Goal: Task Accomplishment & Management: Complete application form

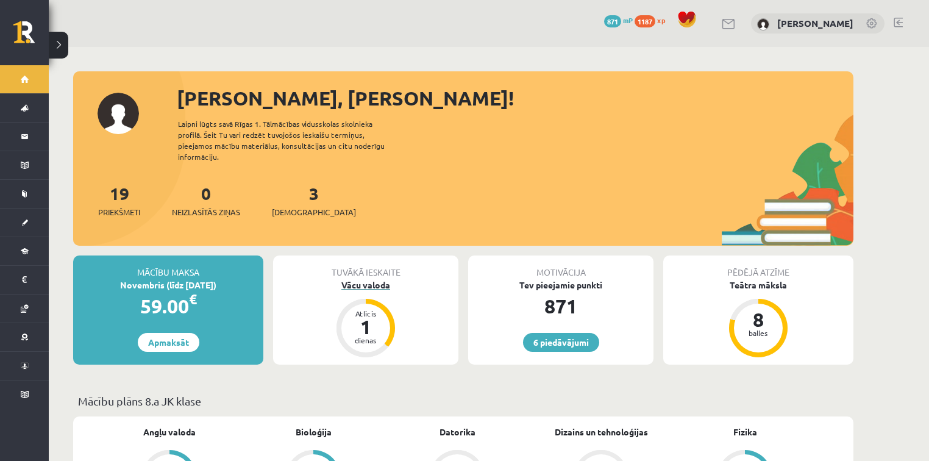
click at [353, 279] on div "Vācu valoda" at bounding box center [365, 285] width 185 height 13
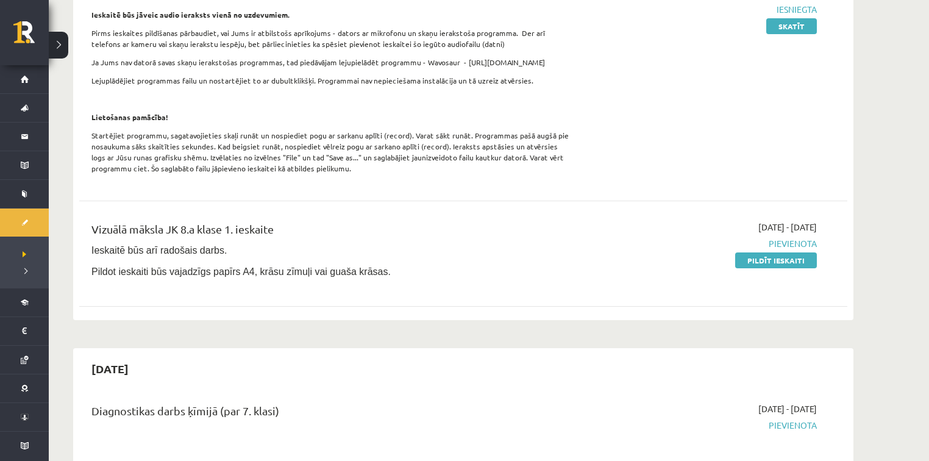
scroll to position [488, 0]
click at [798, 260] on link "Pildīt ieskaiti" at bounding box center [776, 260] width 82 height 16
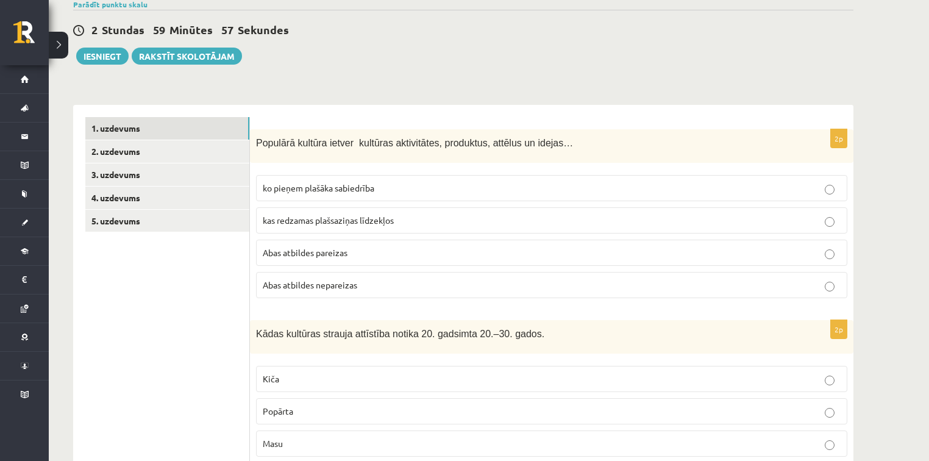
scroll to position [146, 0]
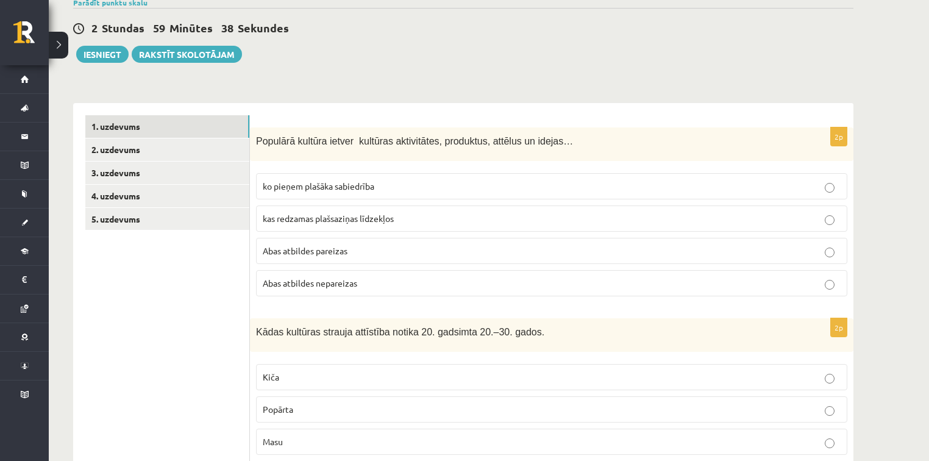
click at [388, 187] on p "ko pieņem plašāka sabiedrība" at bounding box center [552, 186] width 578 height 13
click at [383, 251] on p "Abas atbildes pareizas" at bounding box center [552, 250] width 578 height 13
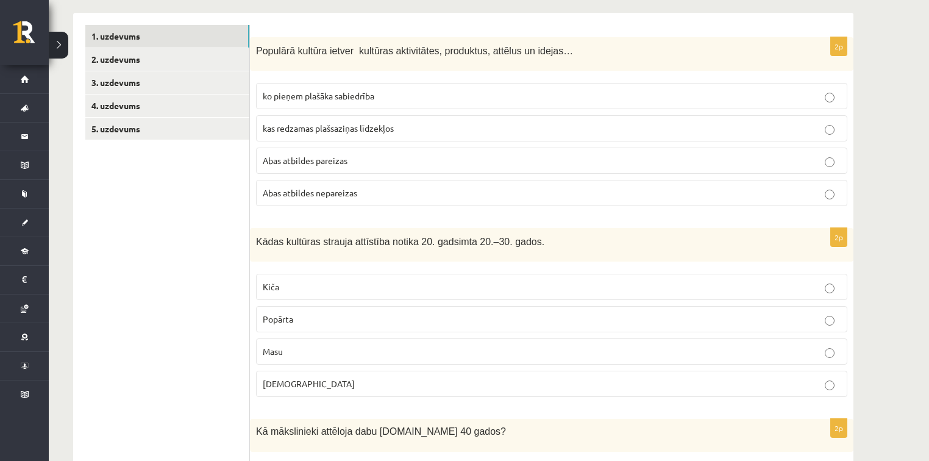
scroll to position [244, 0]
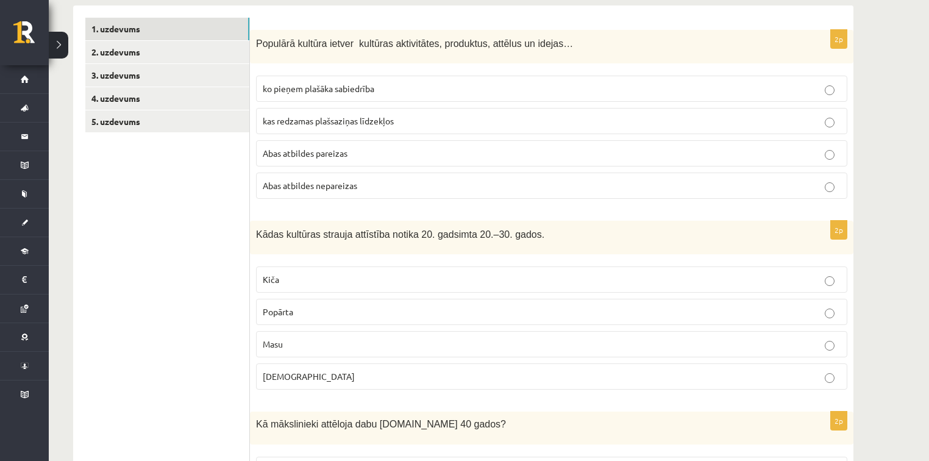
click at [316, 285] on label "Kiča" at bounding box center [551, 279] width 591 height 26
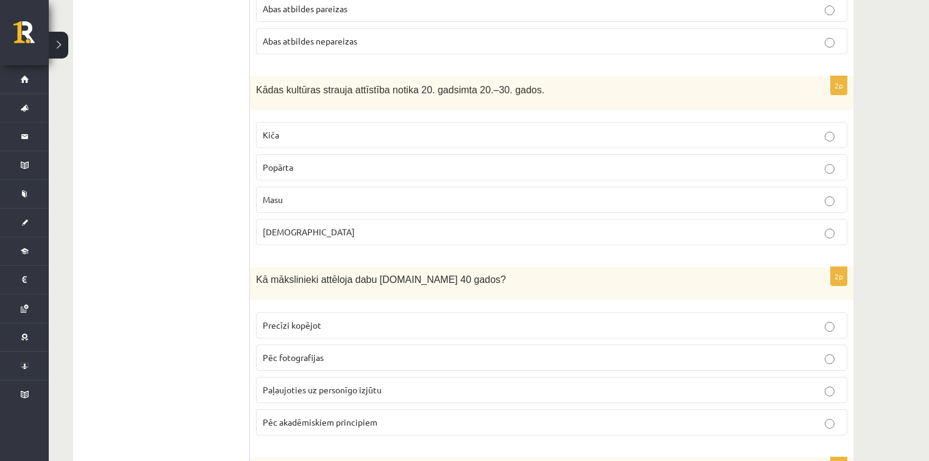
scroll to position [390, 0]
click at [296, 318] on span "Precīzi kopējot" at bounding box center [292, 323] width 59 height 11
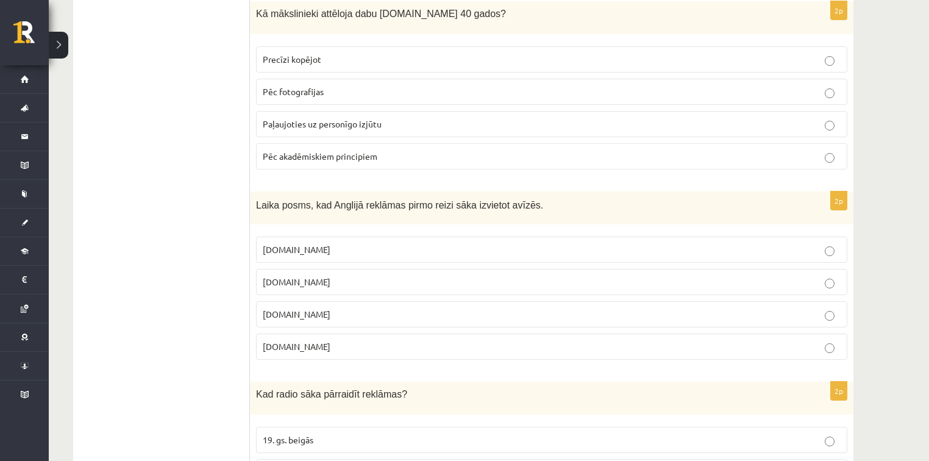
scroll to position [683, 0]
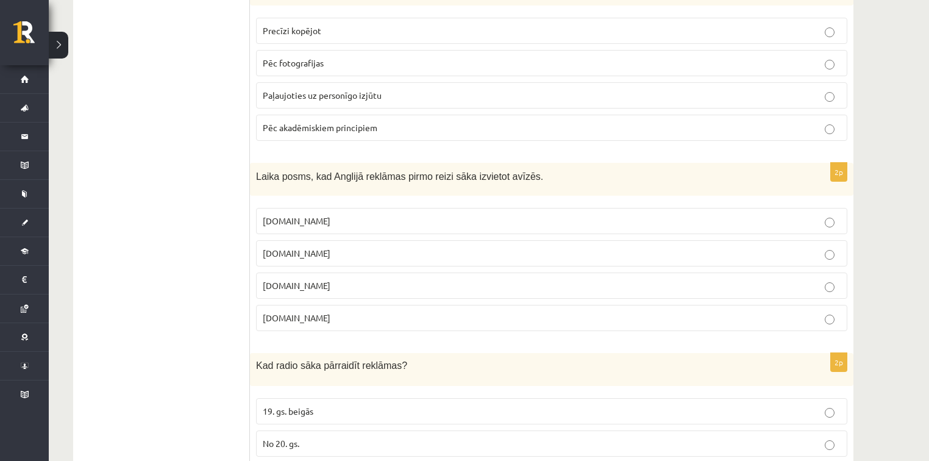
click at [288, 285] on p "[DOMAIN_NAME]" at bounding box center [552, 285] width 578 height 13
click at [352, 255] on p "[DOMAIN_NAME]" at bounding box center [552, 253] width 578 height 13
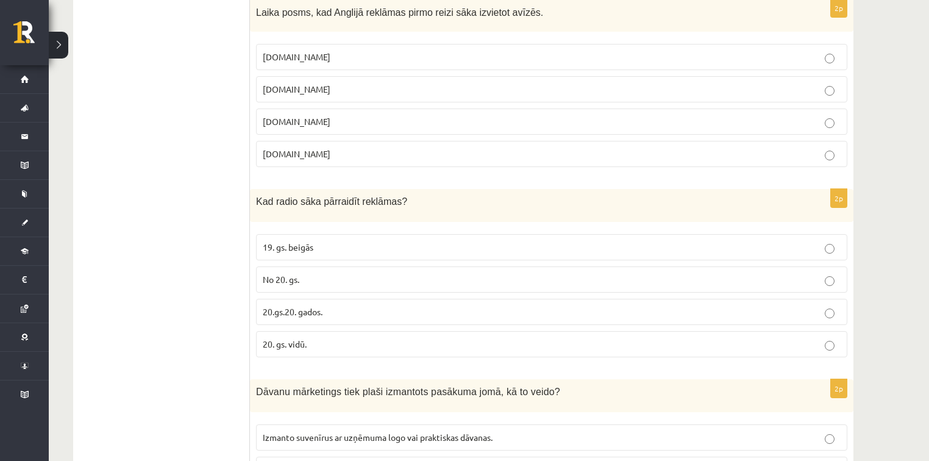
scroll to position [878, 0]
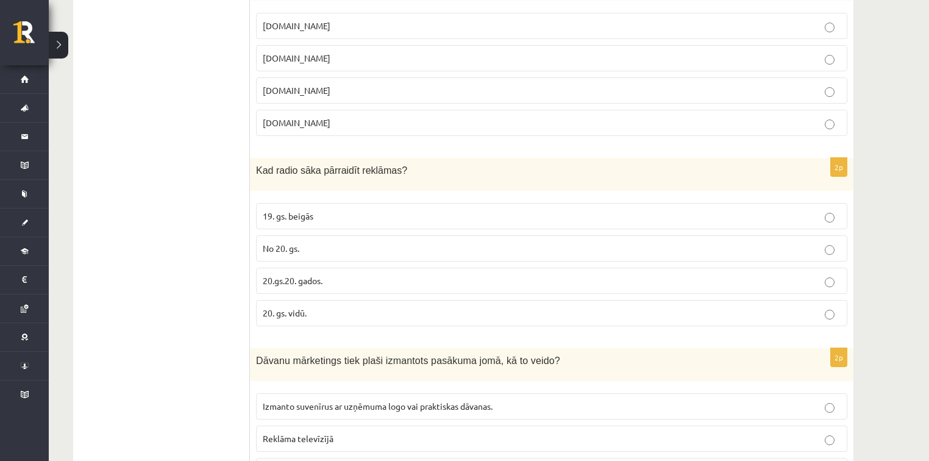
click at [300, 277] on span "20.gs.20. gados." at bounding box center [293, 280] width 60 height 11
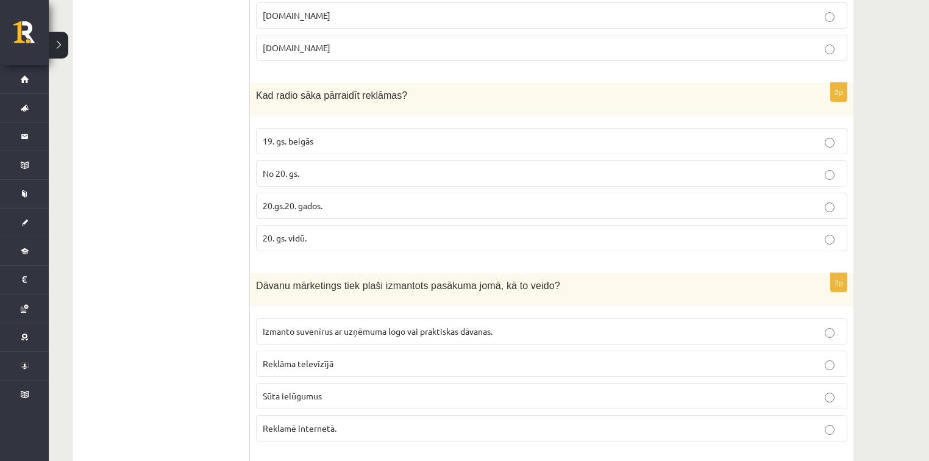
scroll to position [975, 0]
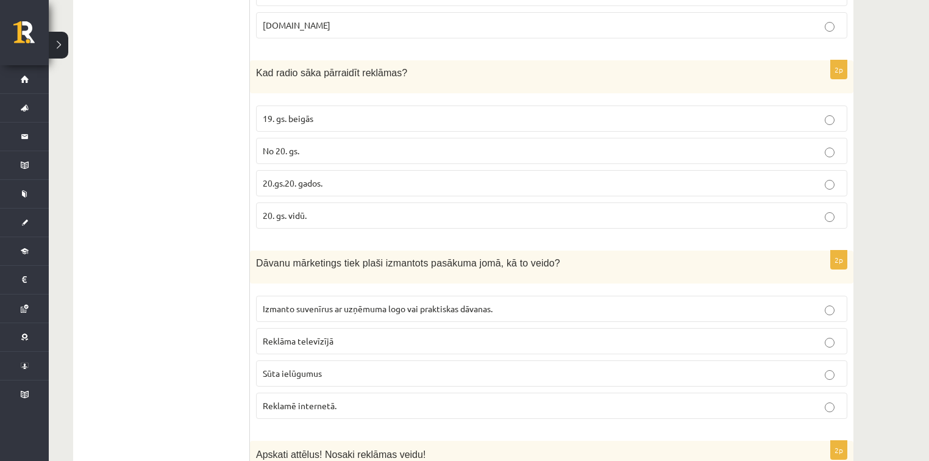
click at [337, 209] on p "20. gs. vidū." at bounding box center [552, 215] width 578 height 13
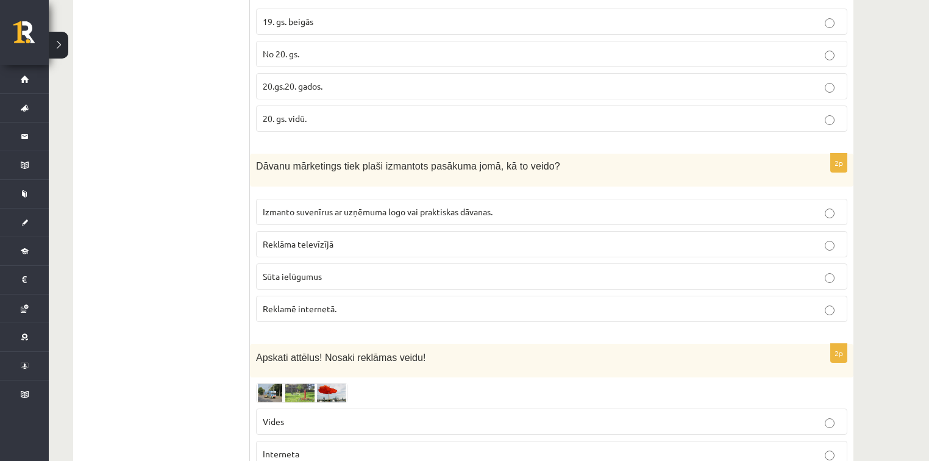
scroll to position [1073, 0]
click at [343, 205] on span "Izmanto suvenīrus ar uzņēmuma logo vai praktiskas dāvanas." at bounding box center [378, 210] width 230 height 11
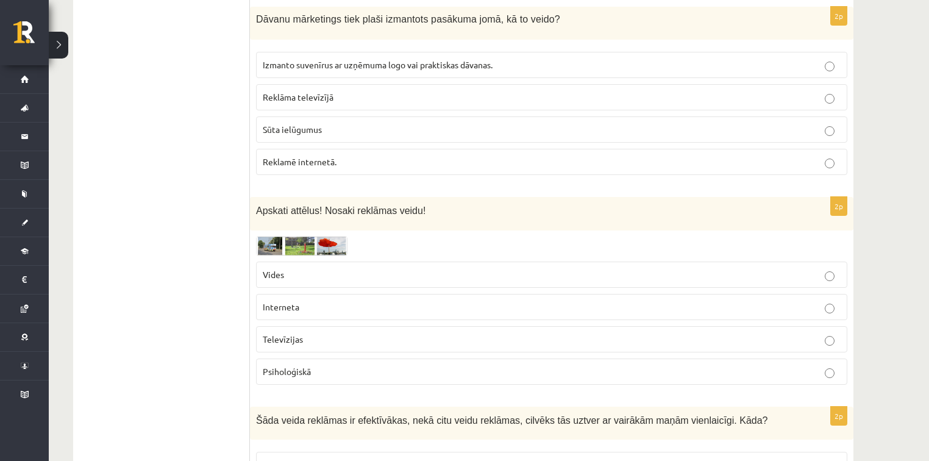
scroll to position [1268, 0]
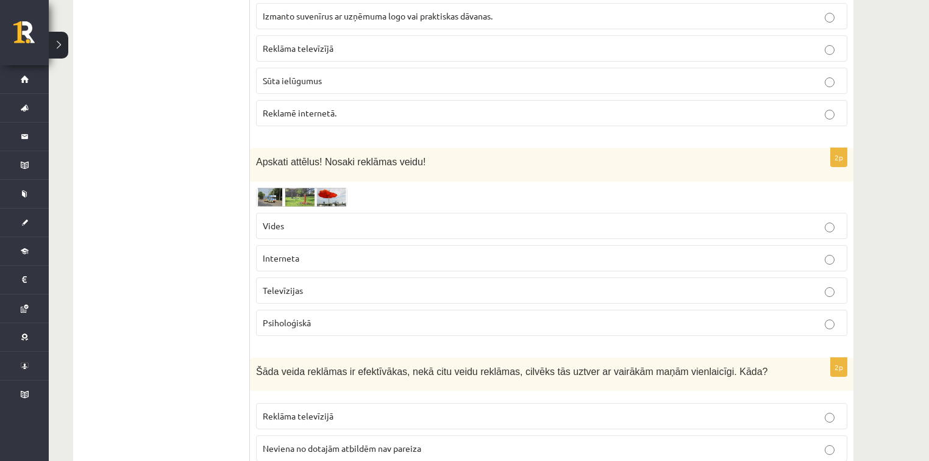
click at [275, 188] on img at bounding box center [301, 197] width 91 height 19
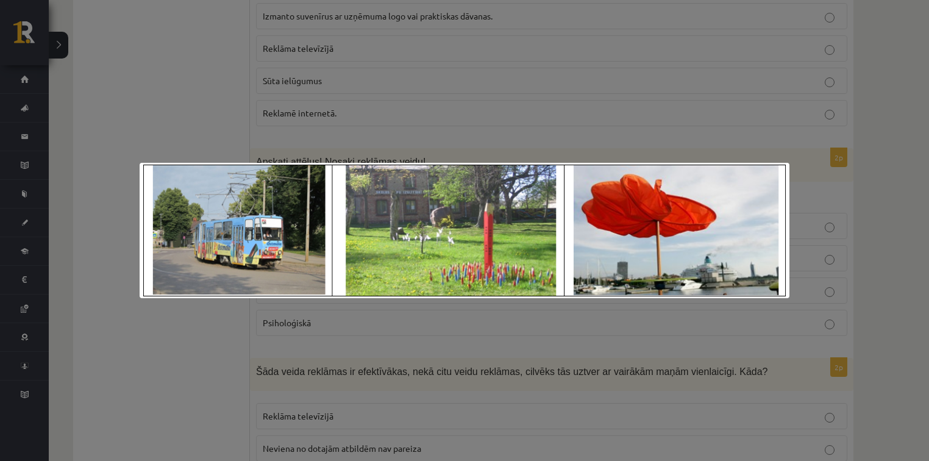
click at [198, 318] on div at bounding box center [464, 230] width 929 height 461
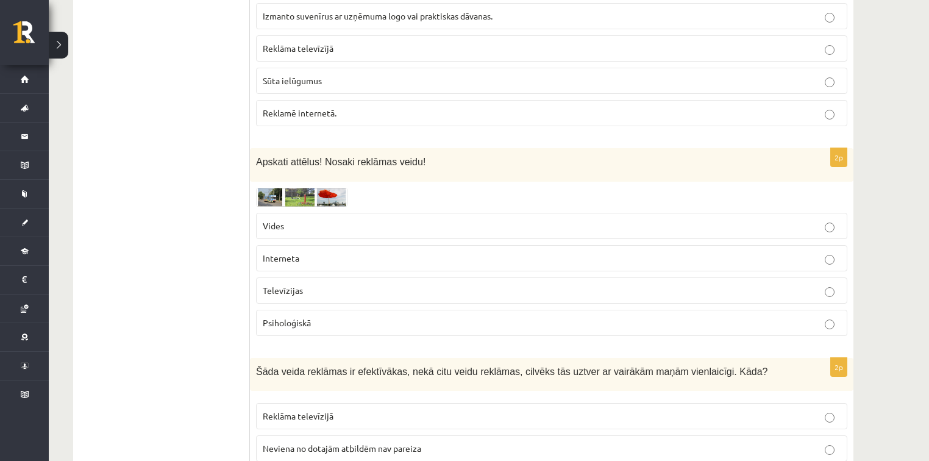
click at [371, 213] on label "Vides" at bounding box center [551, 226] width 591 height 26
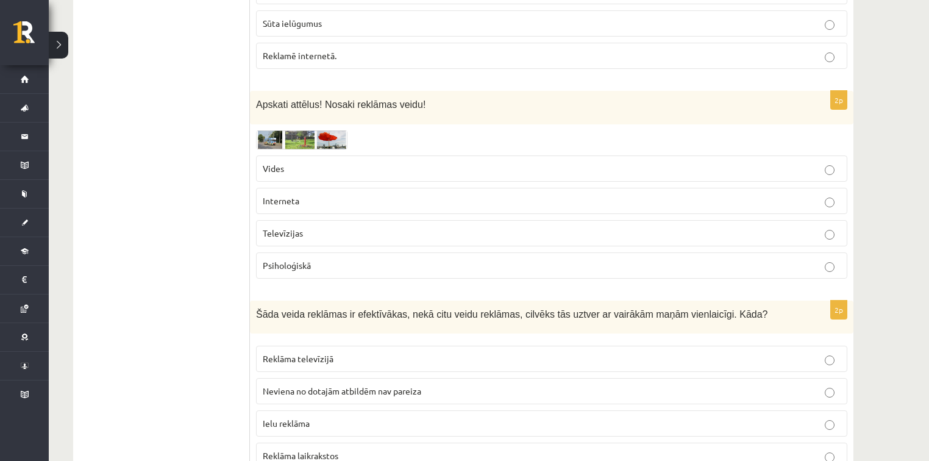
scroll to position [1365, 0]
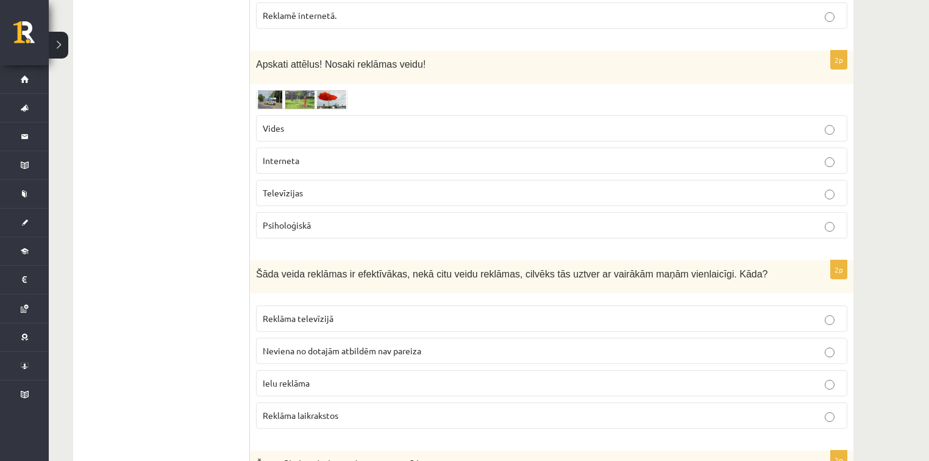
click at [291, 102] on img at bounding box center [301, 99] width 91 height 19
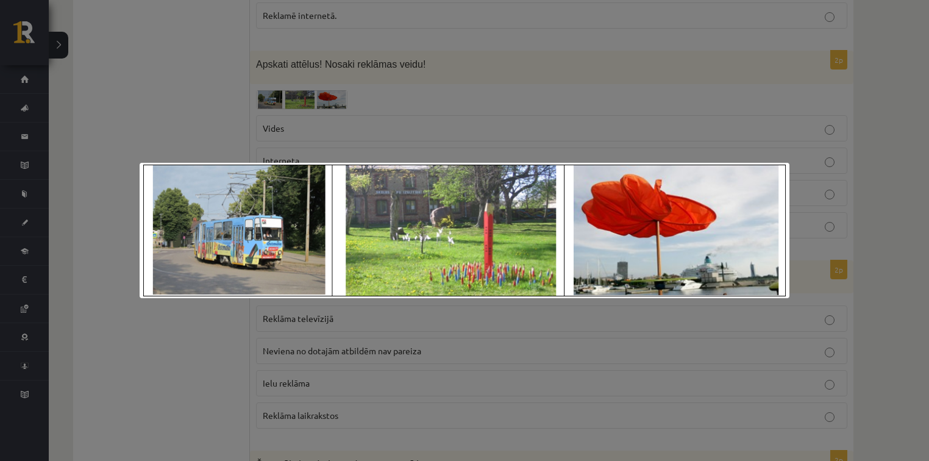
click at [166, 329] on div at bounding box center [464, 230] width 929 height 461
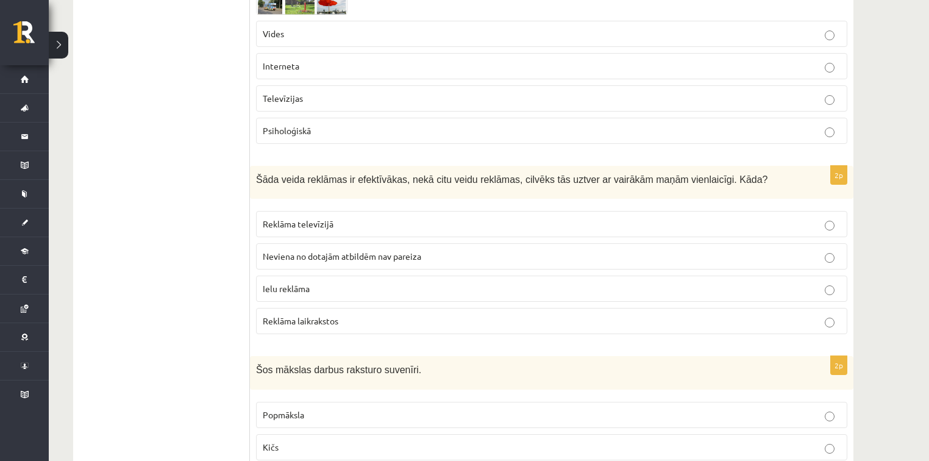
scroll to position [1463, 0]
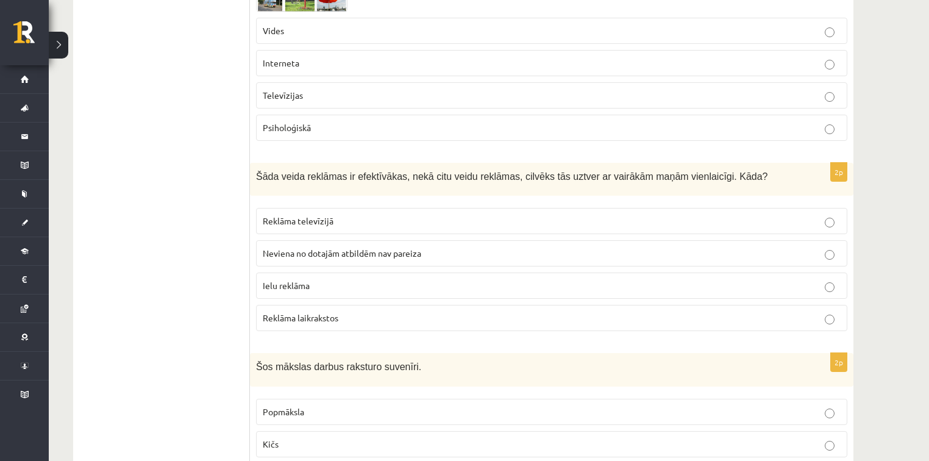
click at [322, 279] on p "Ielu reklāma" at bounding box center [552, 285] width 578 height 13
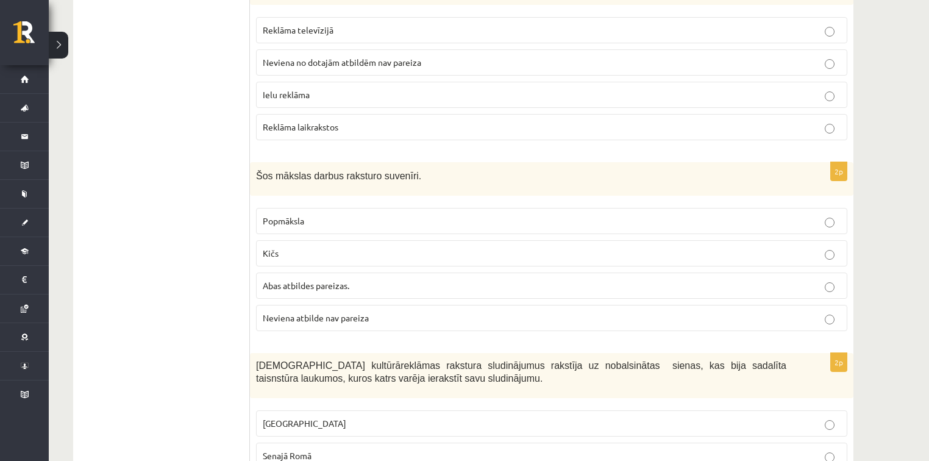
scroll to position [1658, 0]
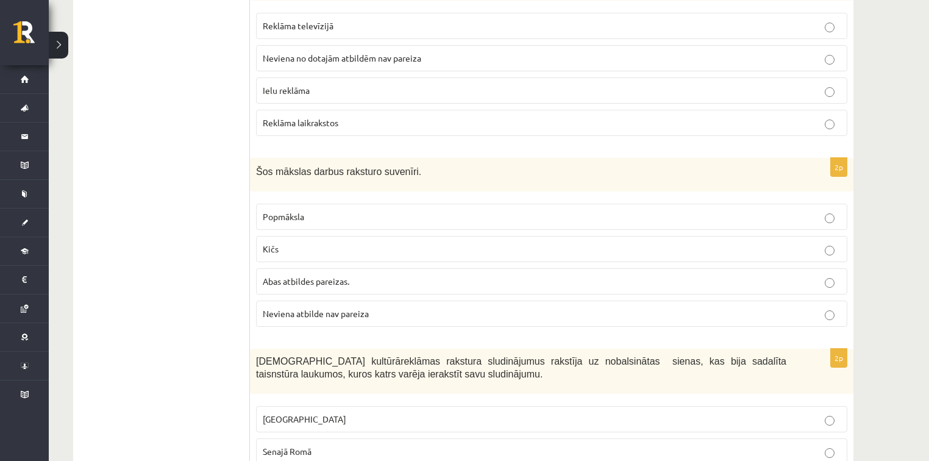
click at [366, 275] on p "Abas atbildes pareizas." at bounding box center [552, 281] width 578 height 13
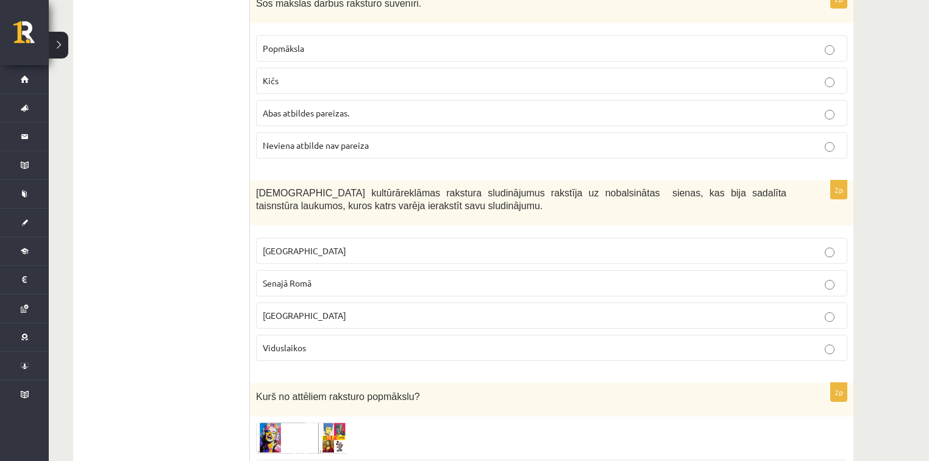
scroll to position [1853, 0]
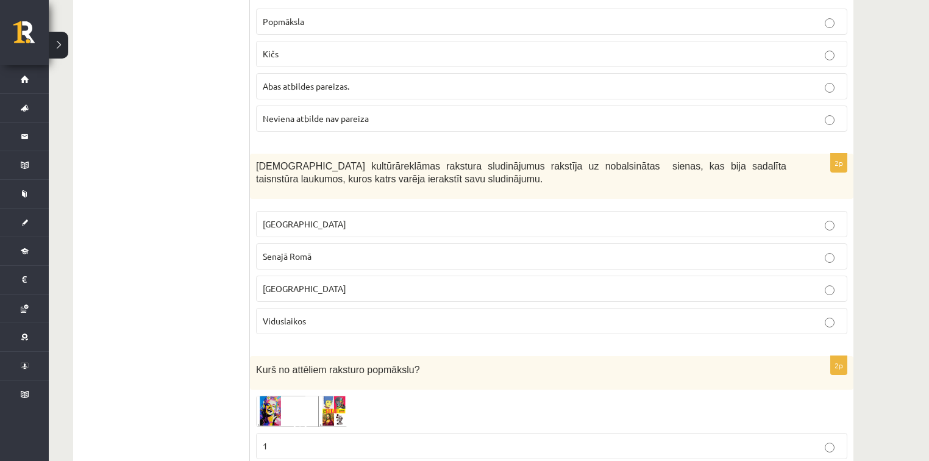
click at [316, 250] on p "Senajā Romā" at bounding box center [552, 256] width 578 height 13
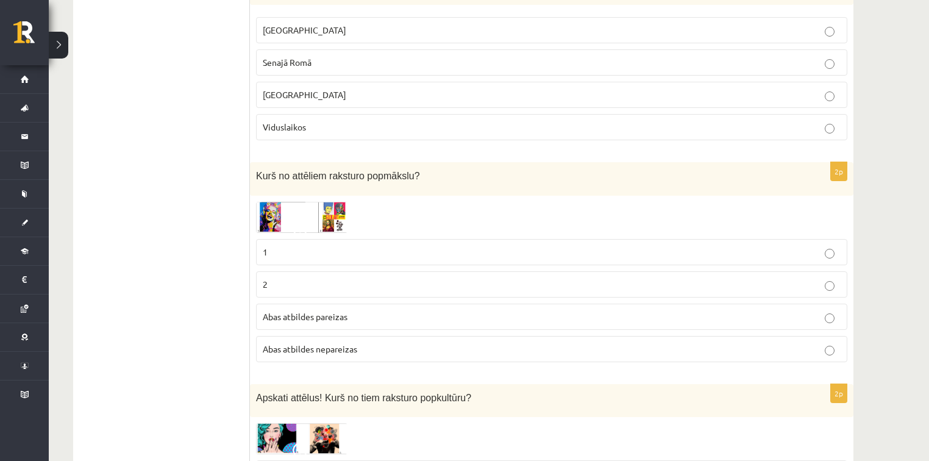
scroll to position [2048, 0]
click at [263, 202] on img at bounding box center [301, 216] width 91 height 31
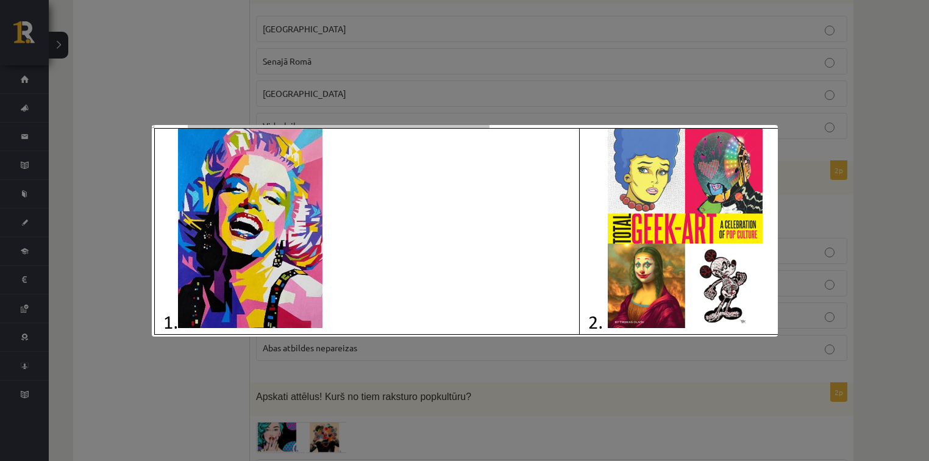
click at [104, 285] on div at bounding box center [464, 230] width 929 height 461
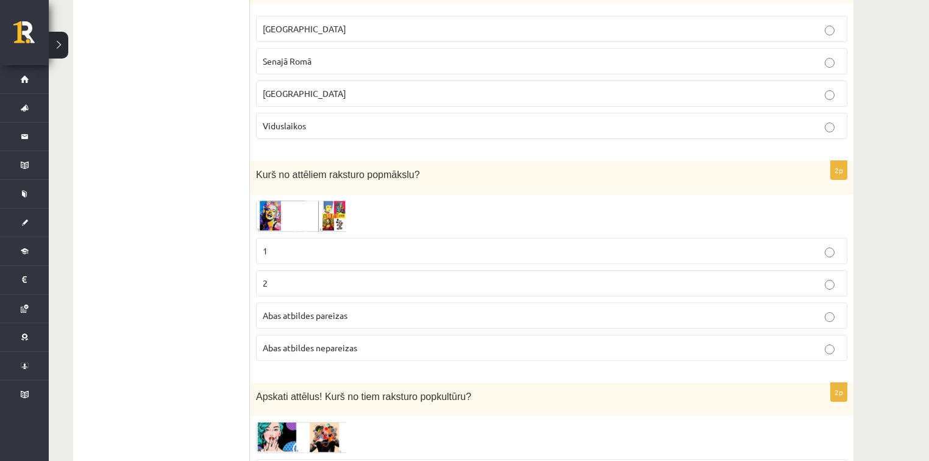
click at [358, 309] on p "Abas atbildes pareizas" at bounding box center [552, 315] width 578 height 13
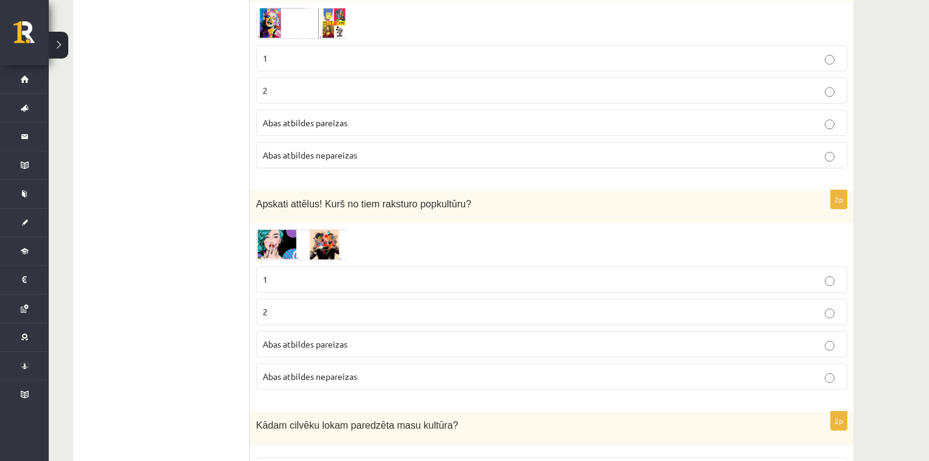
scroll to position [2243, 0]
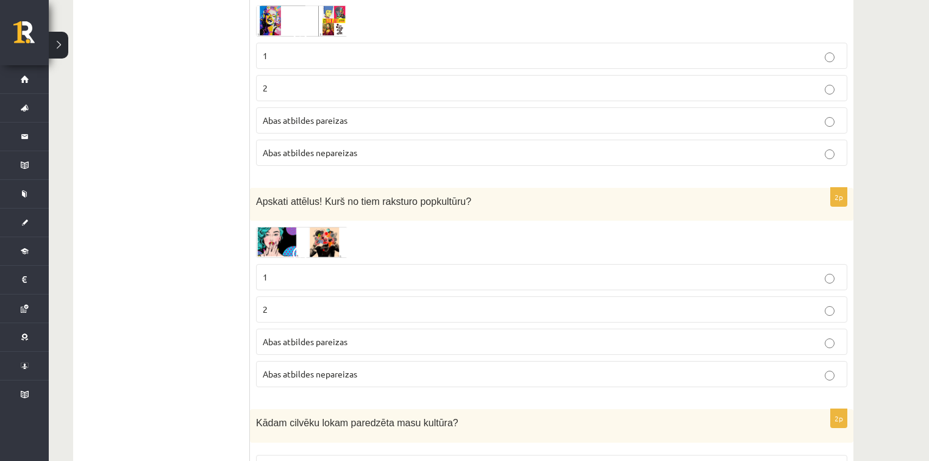
click at [310, 246] on span at bounding box center [303, 256] width 20 height 20
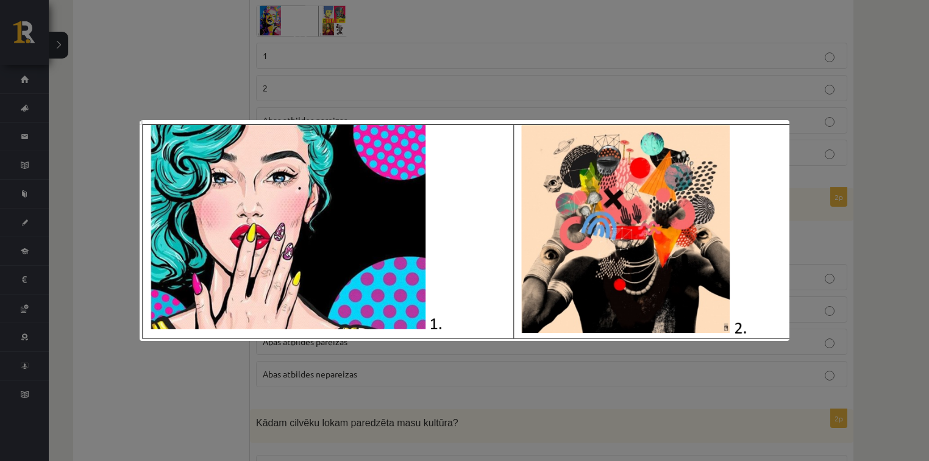
click at [107, 303] on div at bounding box center [464, 230] width 929 height 461
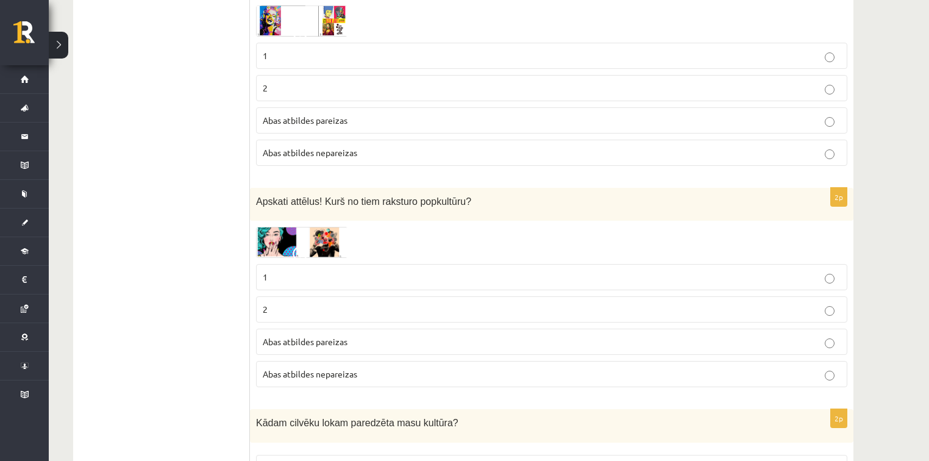
click at [317, 335] on p "Abas atbildes pareizas" at bounding box center [552, 341] width 578 height 13
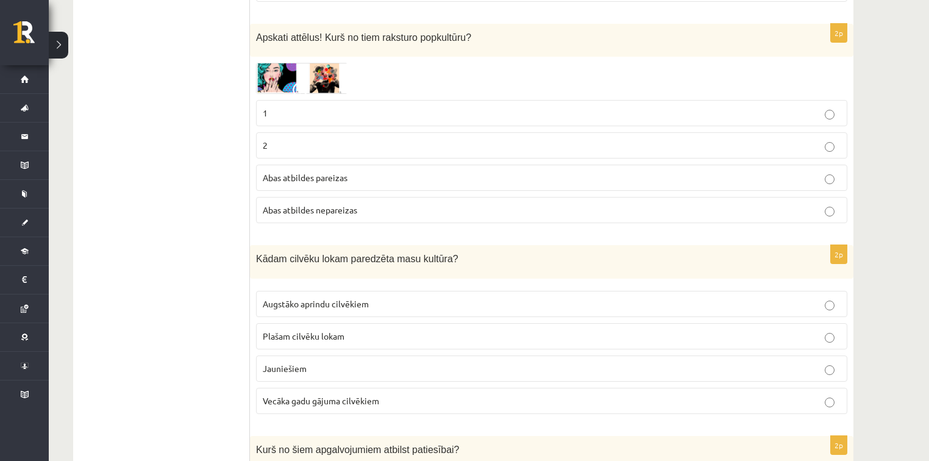
scroll to position [2438, 0]
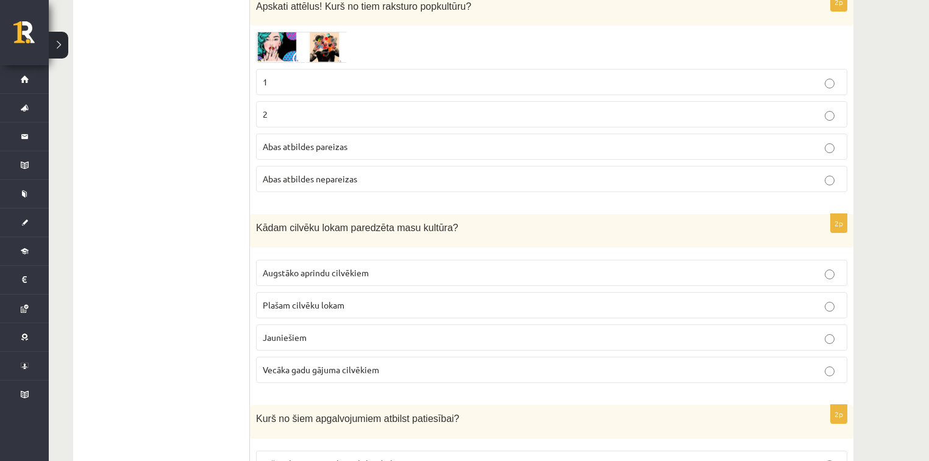
click at [346, 299] on p "Plašam cilvēku lokam" at bounding box center [552, 305] width 578 height 13
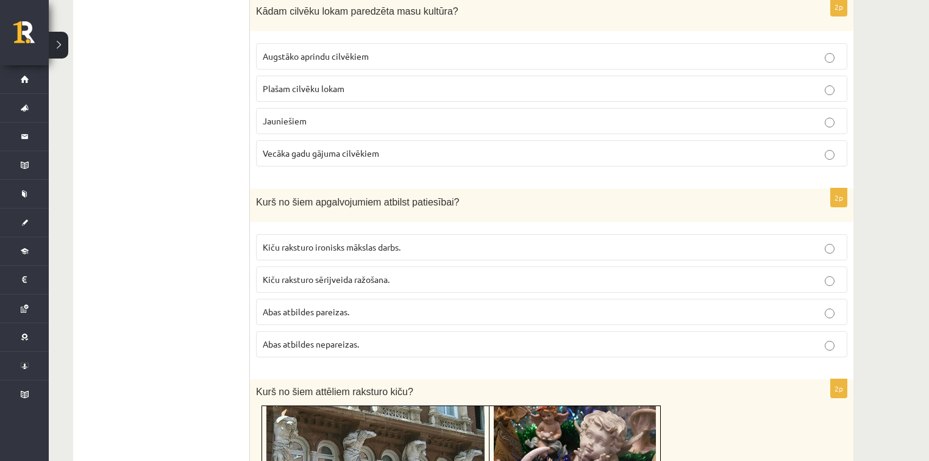
scroll to position [2682, 0]
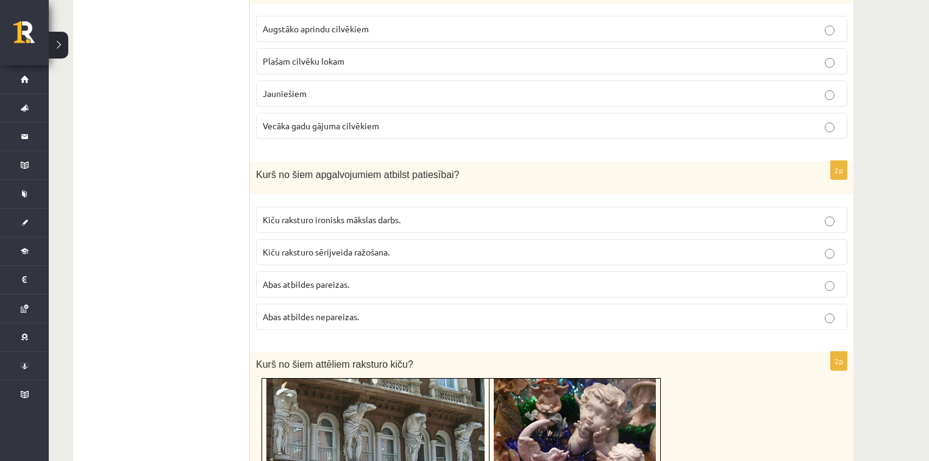
click at [392, 310] on p "Abas atbildes nepareizas." at bounding box center [552, 316] width 578 height 13
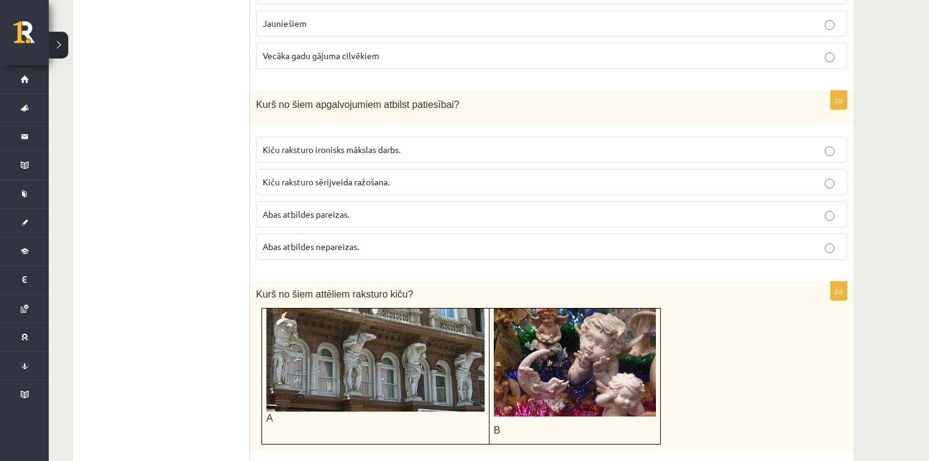
scroll to position [2779, 0]
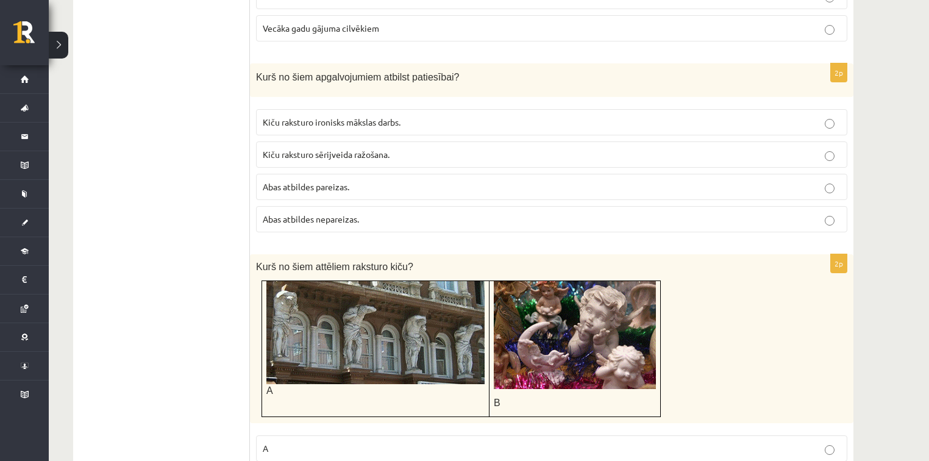
click at [392, 141] on label "Kiču raksturo sērijveida ražošana." at bounding box center [551, 154] width 591 height 26
click at [383, 149] on span "Kiču raksturo sērijveida ražošana." at bounding box center [326, 154] width 127 height 11
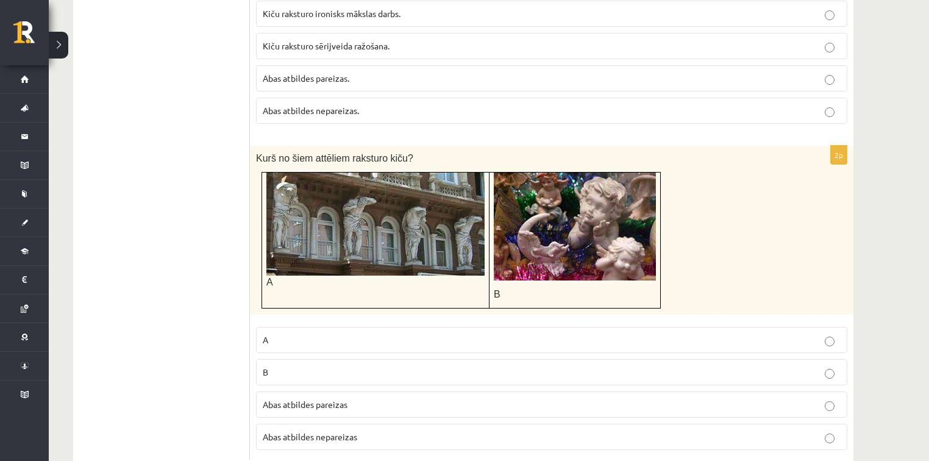
scroll to position [2906, 0]
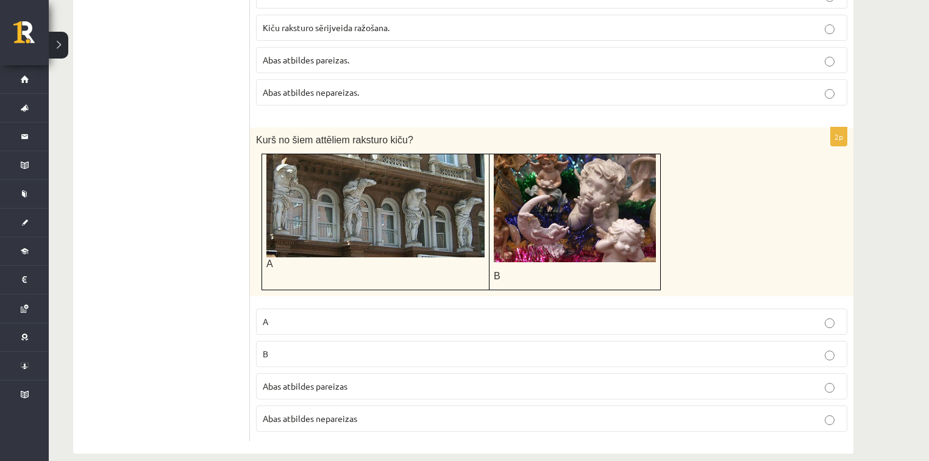
click at [329, 413] on span "Abas atbildes nepareizas" at bounding box center [310, 418] width 94 height 11
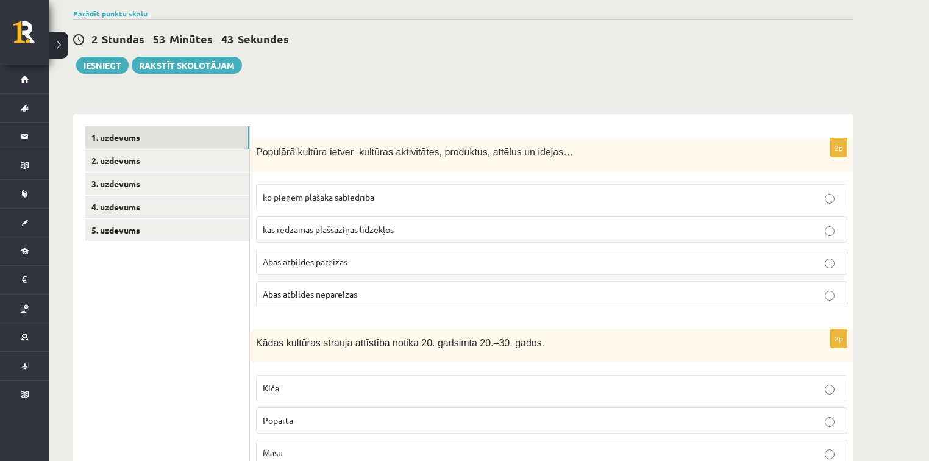
scroll to position [78, 0]
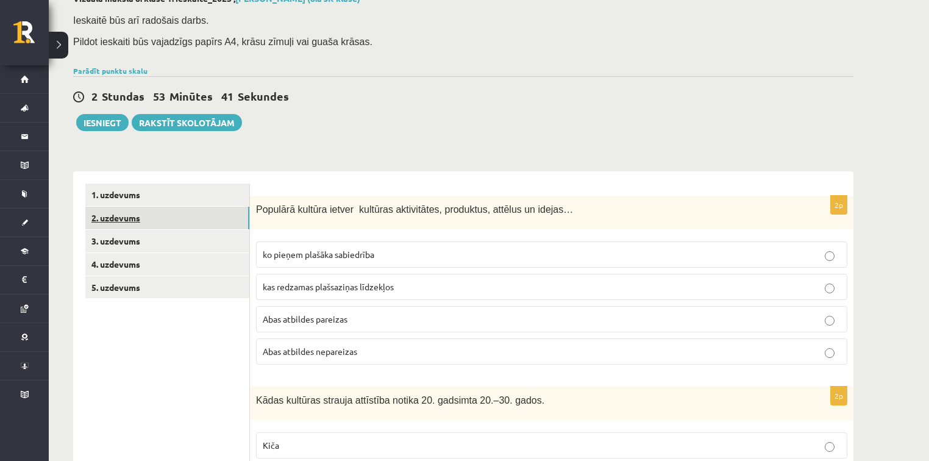
click at [120, 215] on link "2. uzdevums" at bounding box center [167, 218] width 164 height 23
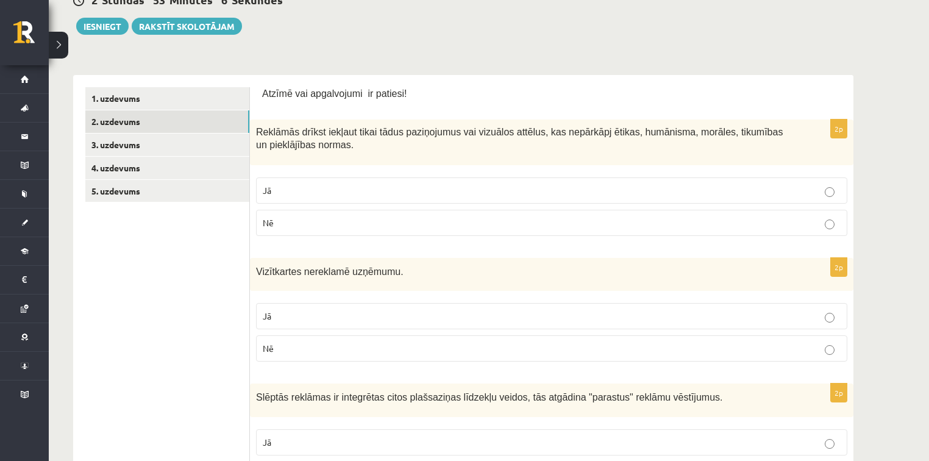
scroll to position [176, 0]
click at [402, 179] on label "Jā" at bounding box center [551, 189] width 591 height 26
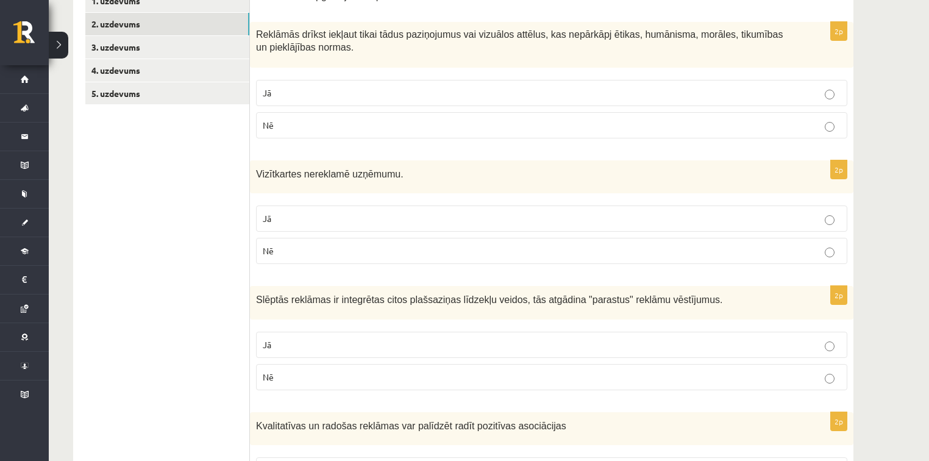
scroll to position [273, 0]
click at [313, 246] on p "Nē" at bounding box center [552, 249] width 578 height 13
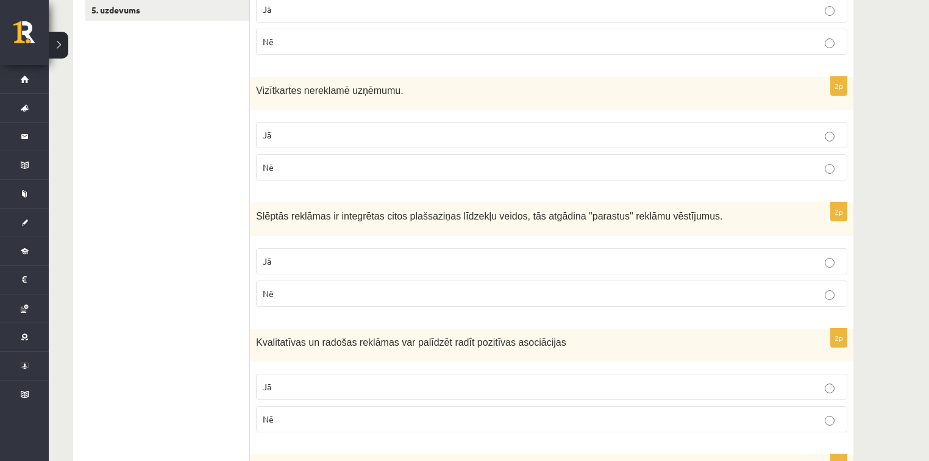
scroll to position [371, 0]
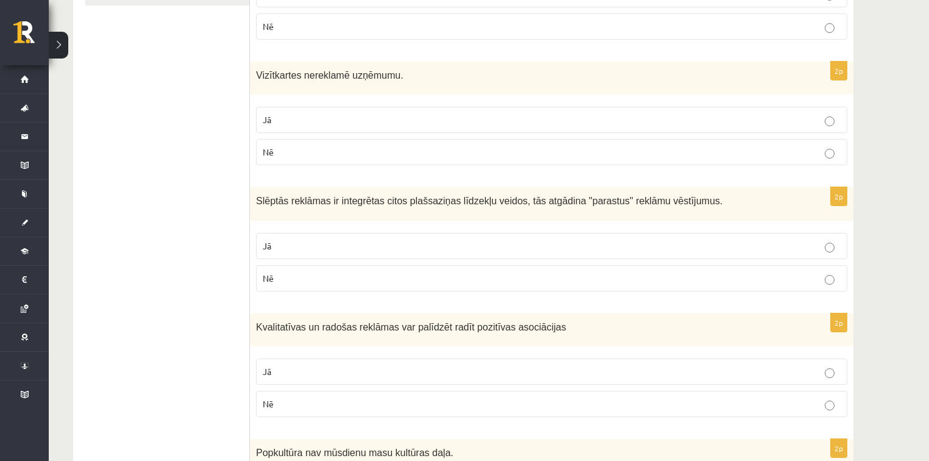
click at [331, 242] on p "Jā" at bounding box center [552, 246] width 578 height 13
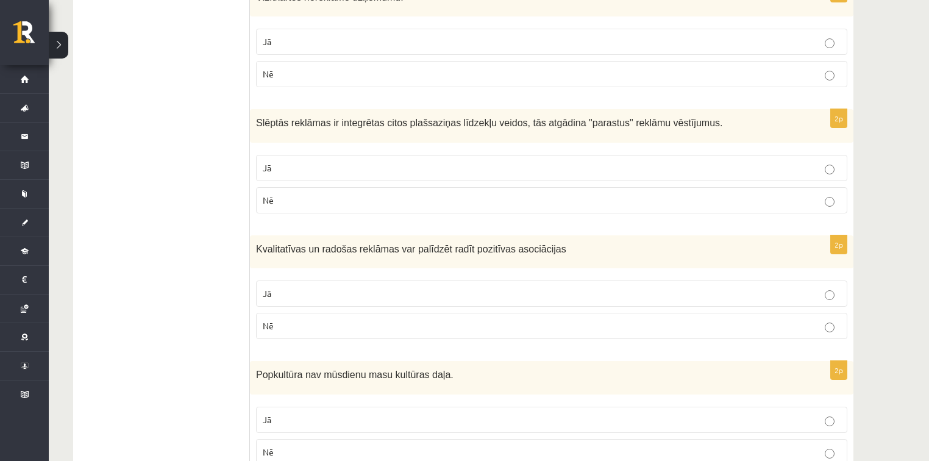
scroll to position [468, 0]
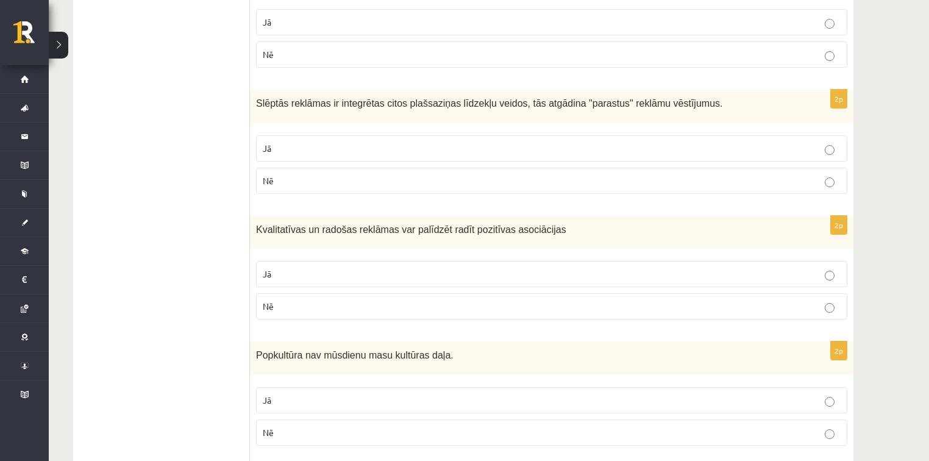
click at [322, 268] on p "Jā" at bounding box center [552, 274] width 578 height 13
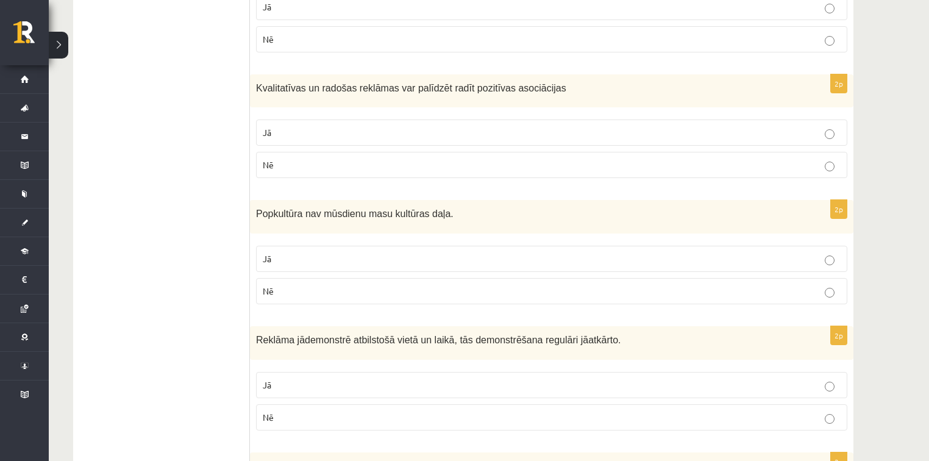
scroll to position [614, 0]
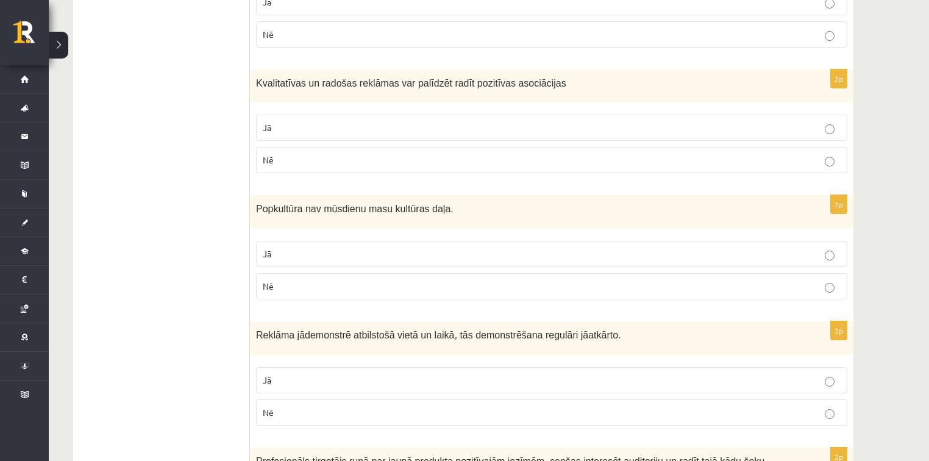
click at [343, 280] on p "Nē" at bounding box center [552, 286] width 578 height 13
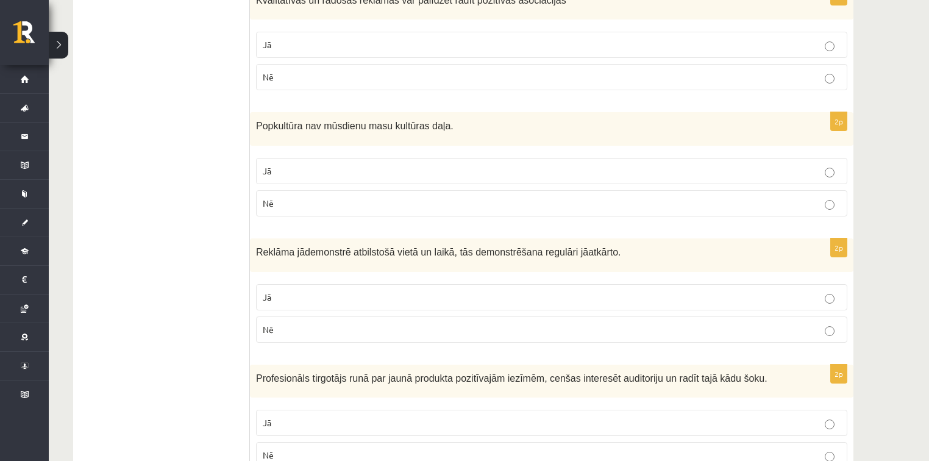
scroll to position [712, 0]
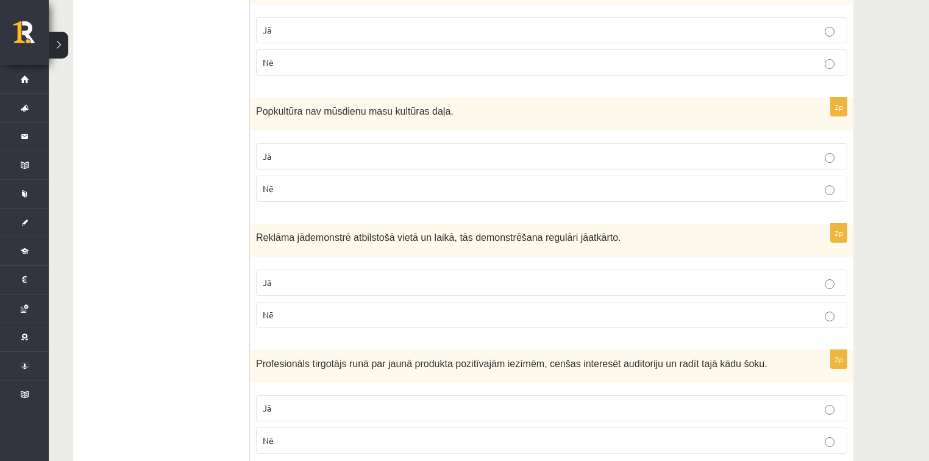
click at [260, 279] on label "Jā" at bounding box center [551, 282] width 591 height 26
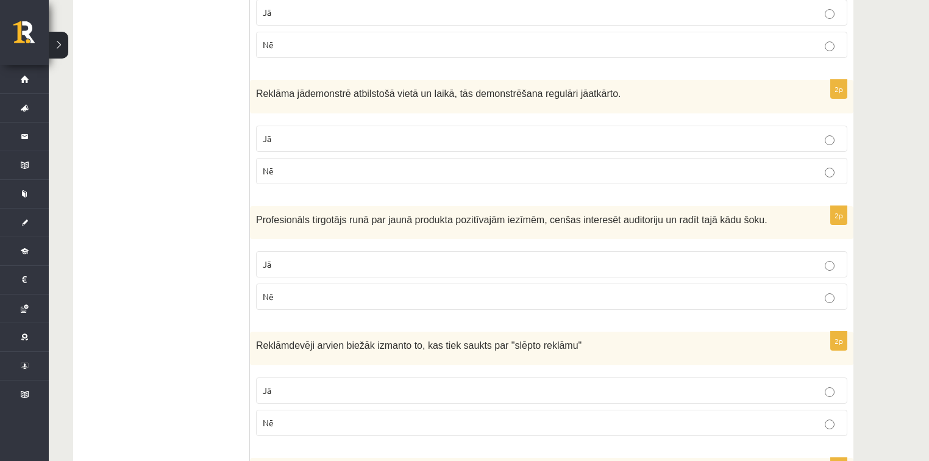
scroll to position [858, 0]
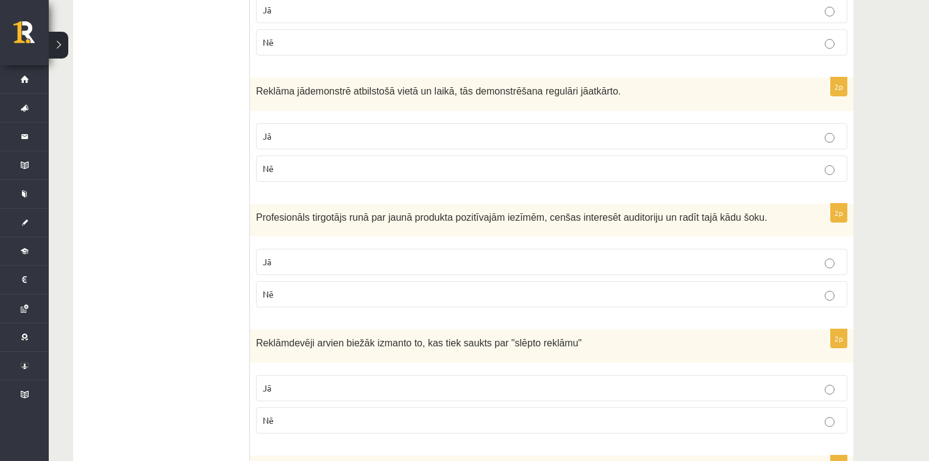
click at [310, 255] on p "Jā" at bounding box center [552, 261] width 578 height 13
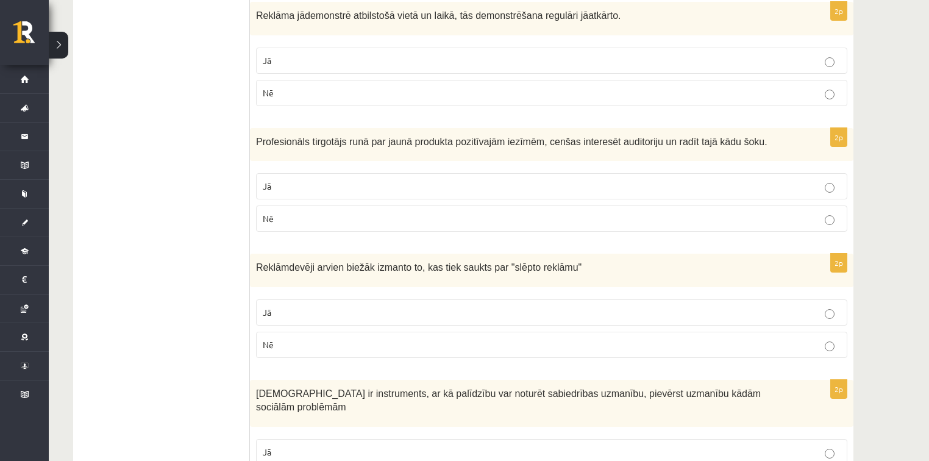
scroll to position [956, 0]
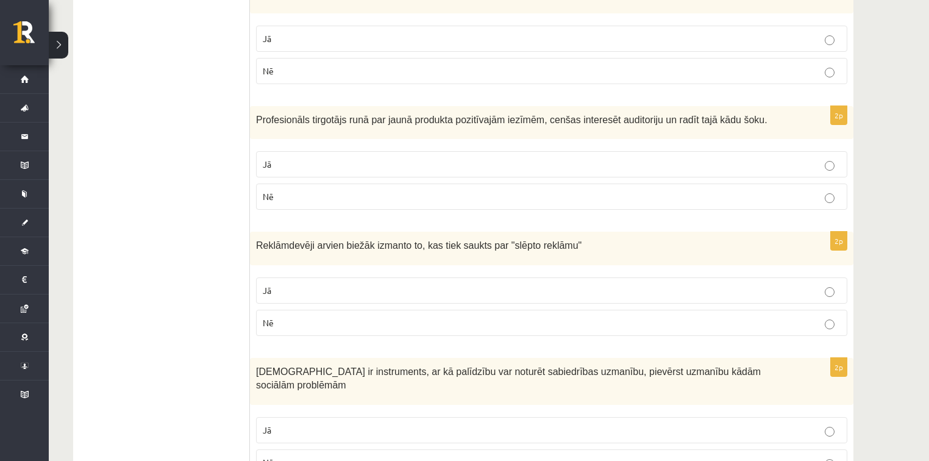
click at [273, 291] on p "Jā" at bounding box center [552, 290] width 578 height 13
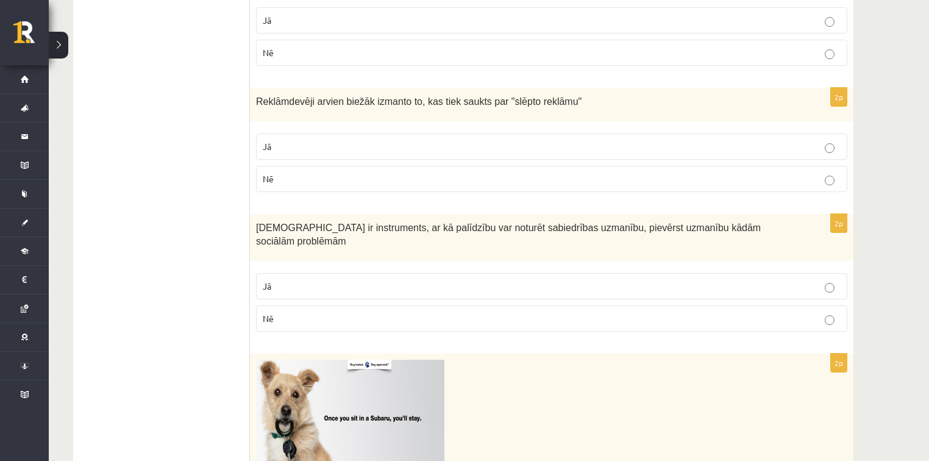
scroll to position [1102, 0]
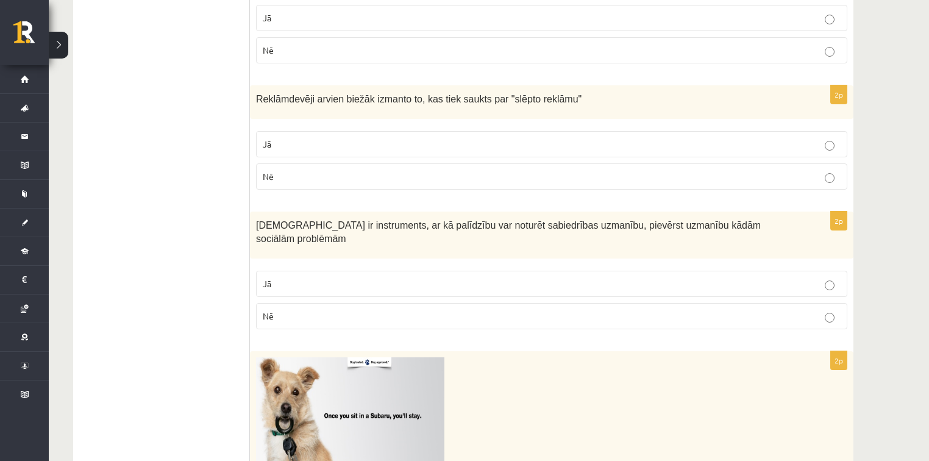
click at [307, 277] on p "Jā" at bounding box center [552, 283] width 578 height 13
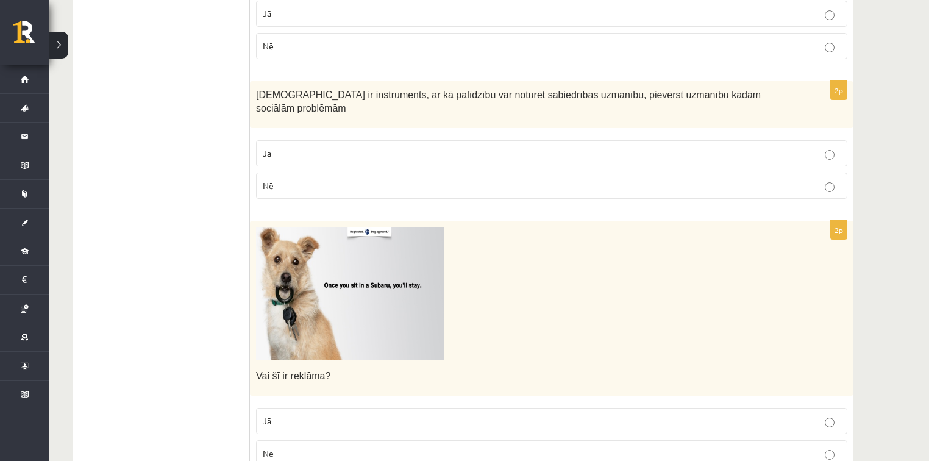
scroll to position [1248, 0]
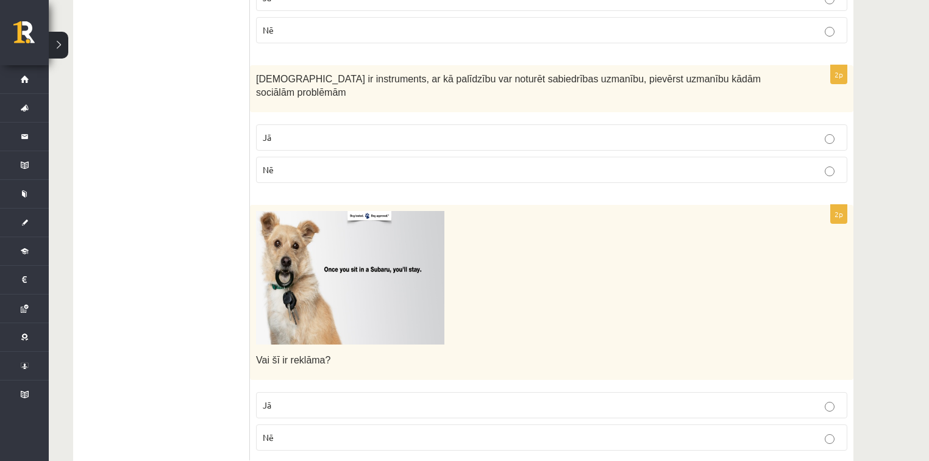
click at [285, 392] on label "Jā" at bounding box center [551, 405] width 591 height 26
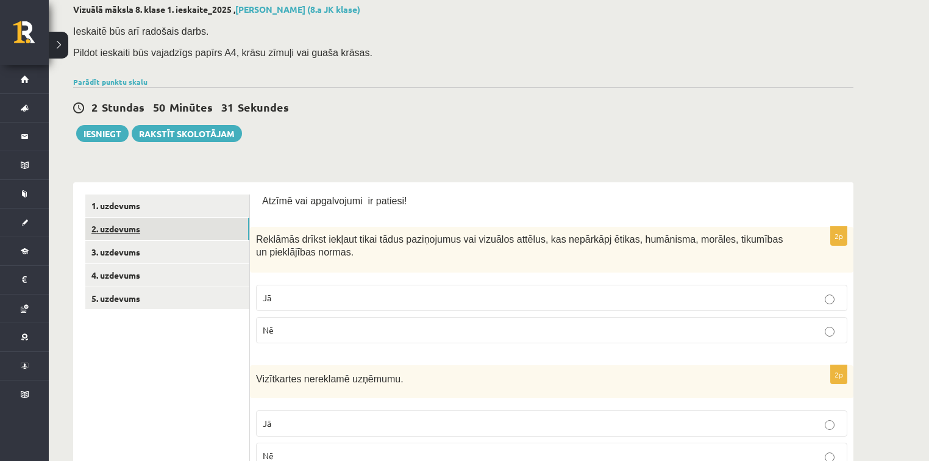
scroll to position [45, 0]
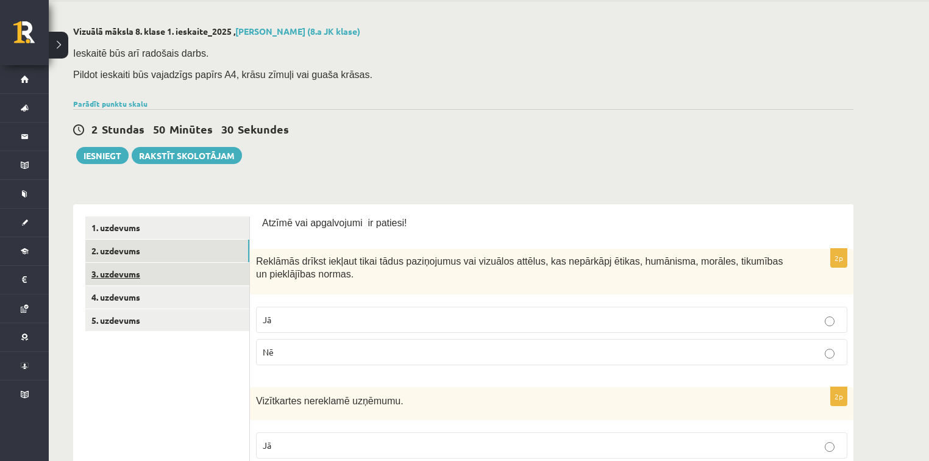
click at [125, 273] on link "3. uzdevums" at bounding box center [167, 274] width 164 height 23
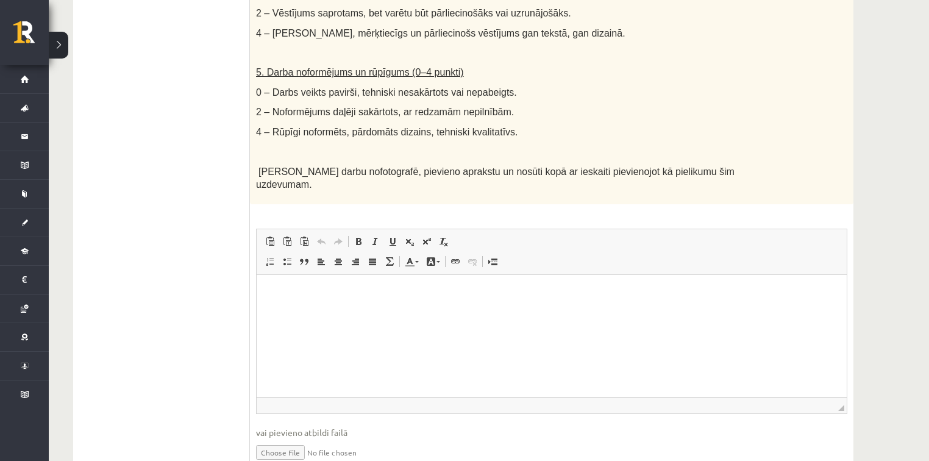
scroll to position [820, 0]
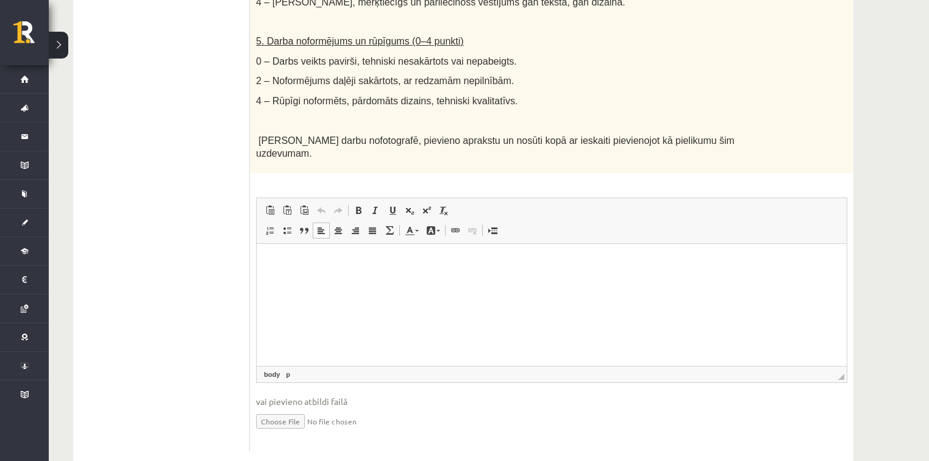
drag, startPoint x: 233, startPoint y: 227, endPoint x: 194, endPoint y: 224, distance: 38.5
click at [493, 276] on html at bounding box center [552, 262] width 590 height 37
click at [258, 408] on input "file" at bounding box center [551, 420] width 591 height 25
type input "**********"
click at [295, 433] on link "Iesniegtā atbilde" at bounding box center [288, 439] width 65 height 13
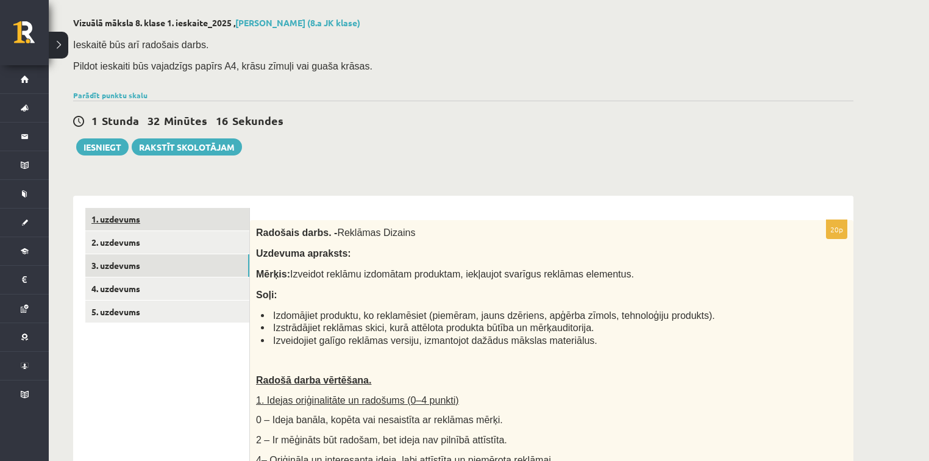
scroll to position [53, 0]
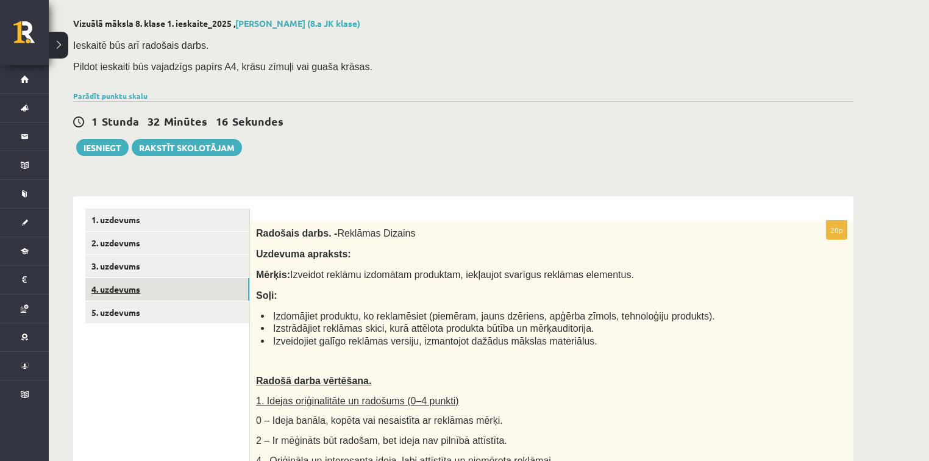
click at [112, 288] on link "4. uzdevums" at bounding box center [167, 289] width 164 height 23
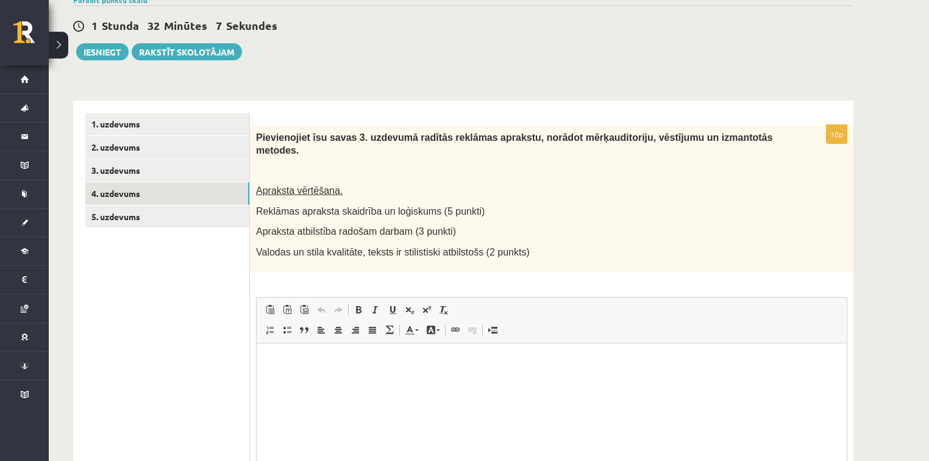
scroll to position [151, 0]
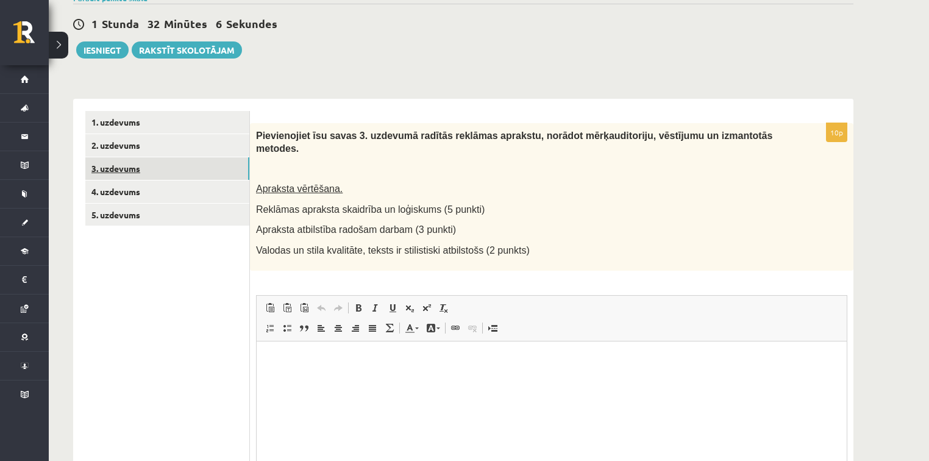
click at [124, 166] on link "3. uzdevums" at bounding box center [167, 168] width 164 height 23
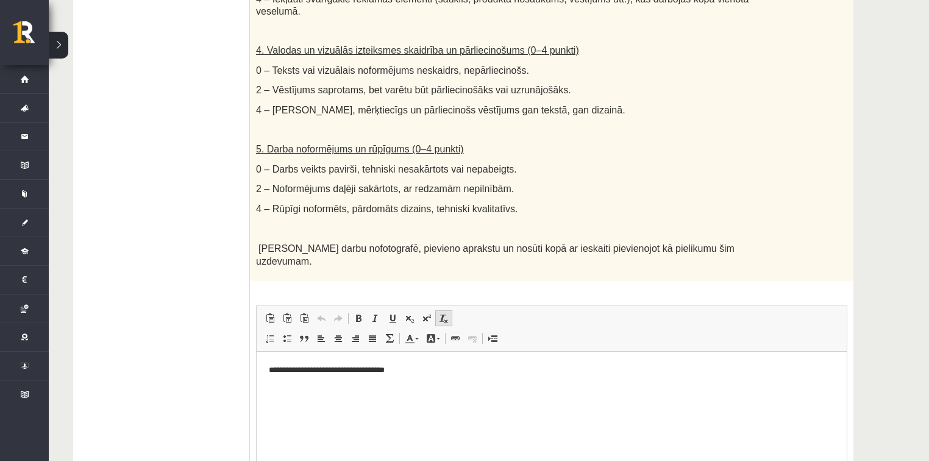
scroll to position [0, 0]
drag, startPoint x: 410, startPoint y: 372, endPoint x: 497, endPoint y: 695, distance: 334.6
click at [257, 372] on html "**********" at bounding box center [552, 370] width 590 height 37
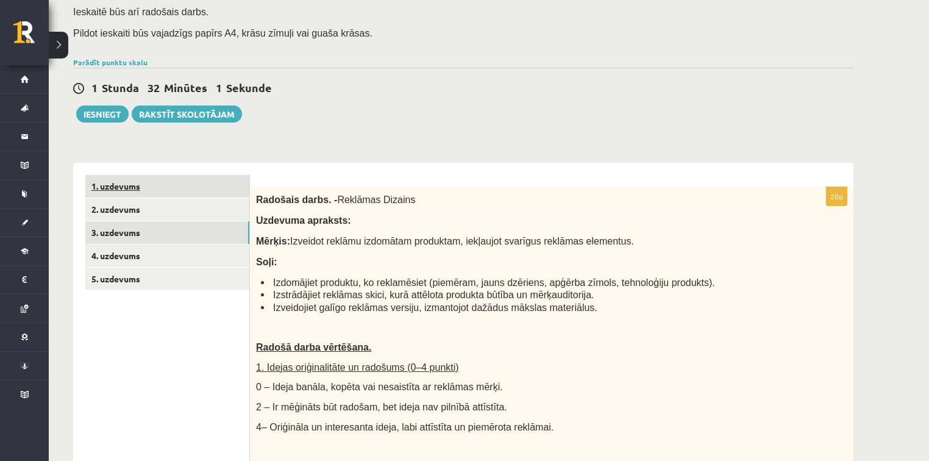
scroll to position [78, 0]
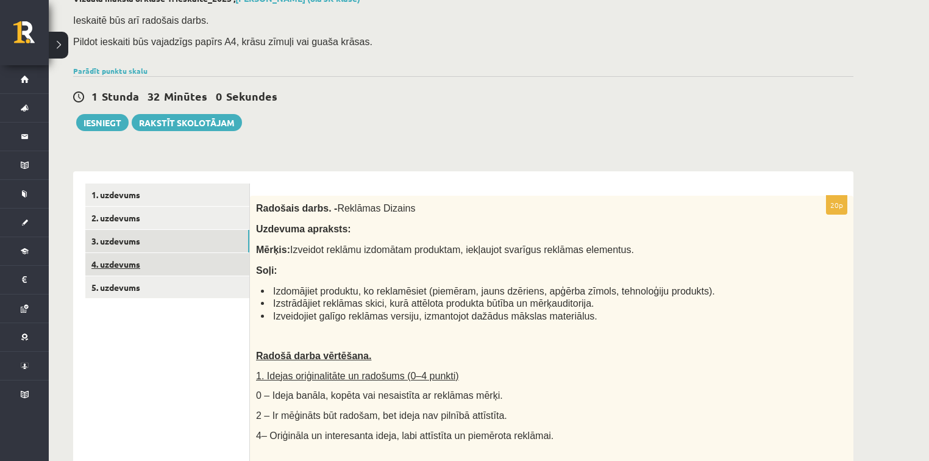
click at [129, 271] on link "4. uzdevums" at bounding box center [167, 264] width 164 height 23
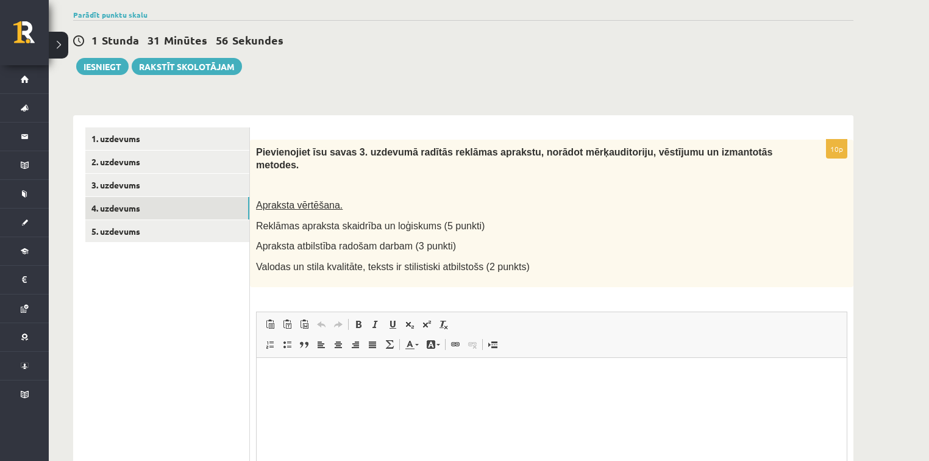
scroll to position [176, 0]
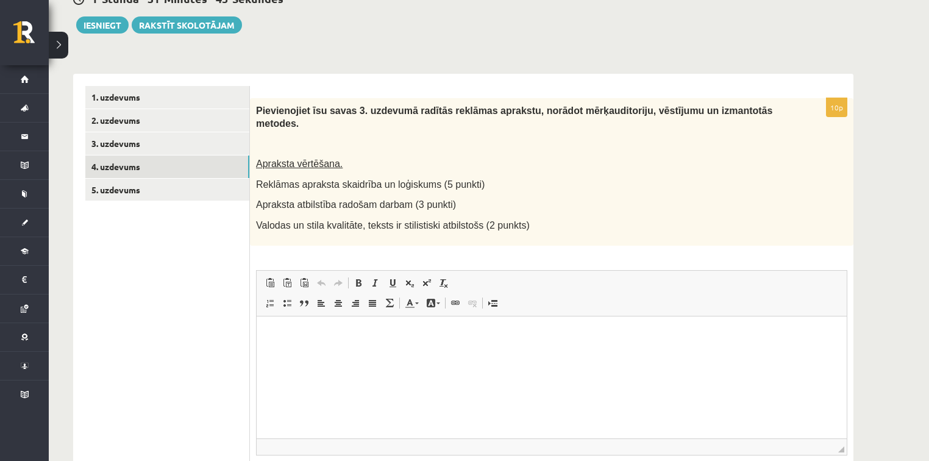
click at [502, 341] on html at bounding box center [552, 334] width 590 height 37
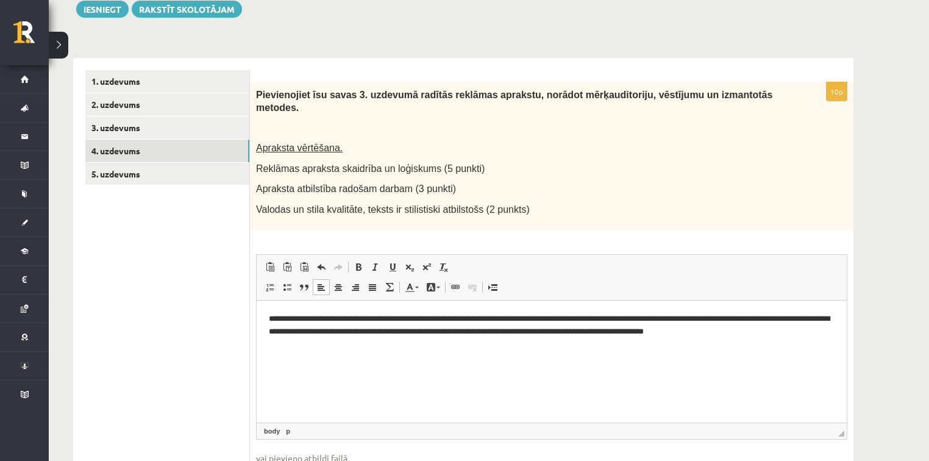
scroll to position [164, 0]
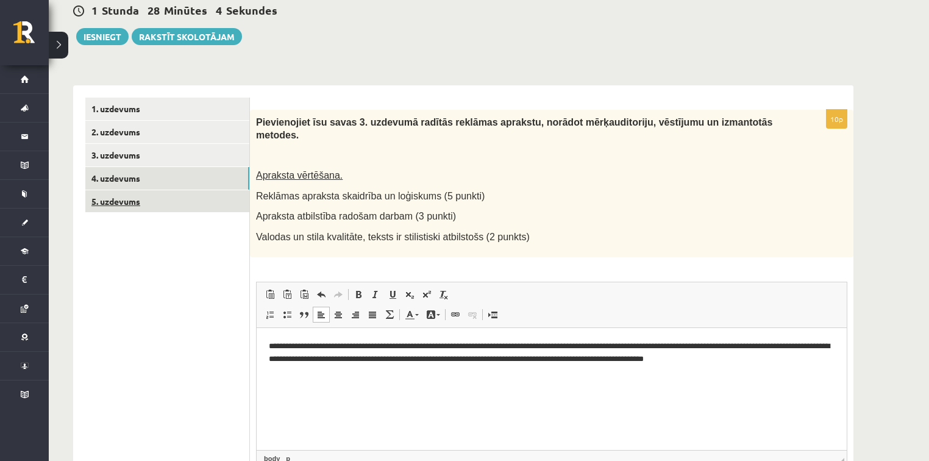
click at [135, 200] on link "5. uzdevums" at bounding box center [167, 201] width 164 height 23
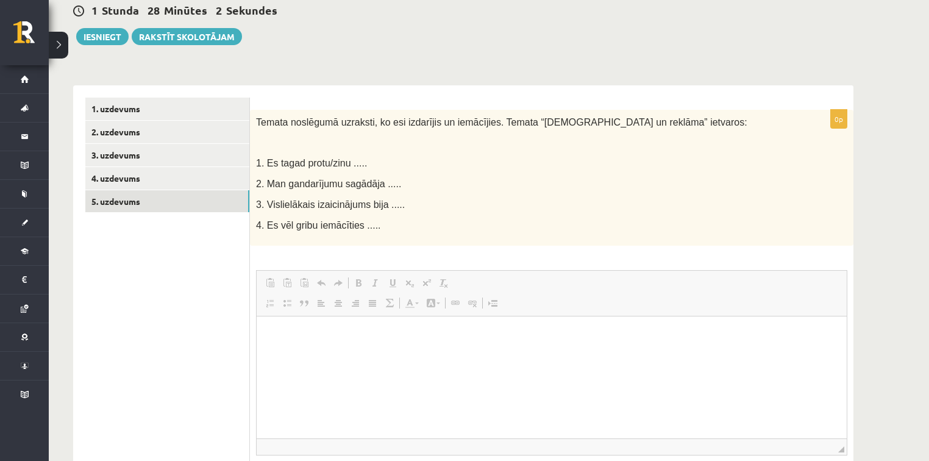
scroll to position [0, 0]
click at [355, 353] on html at bounding box center [552, 334] width 590 height 37
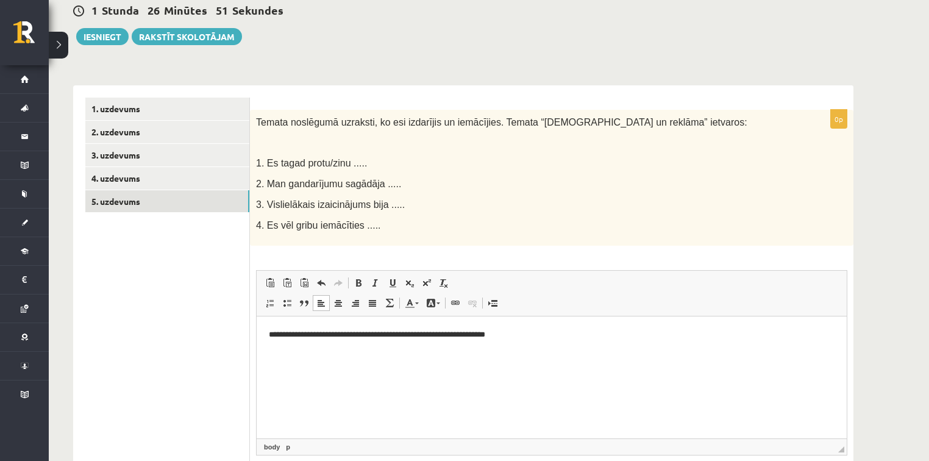
click at [330, 333] on p "**********" at bounding box center [552, 334] width 566 height 13
click at [304, 353] on html "**********" at bounding box center [552, 334] width 590 height 37
click at [559, 343] on html "**********" at bounding box center [552, 334] width 590 height 37
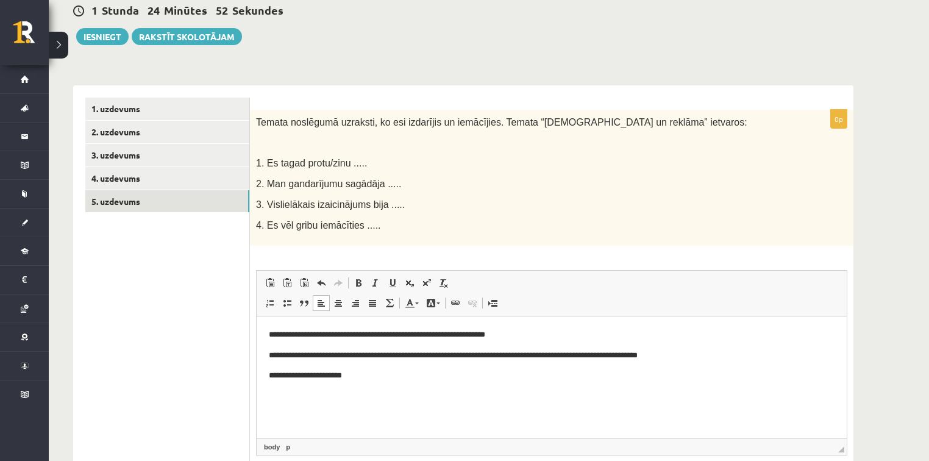
click at [215, 318] on ul "1. uzdevums 2. uzdevums 3. uzdevums 4. uzdevums 5. uzdevums" at bounding box center [167, 311] width 165 height 426
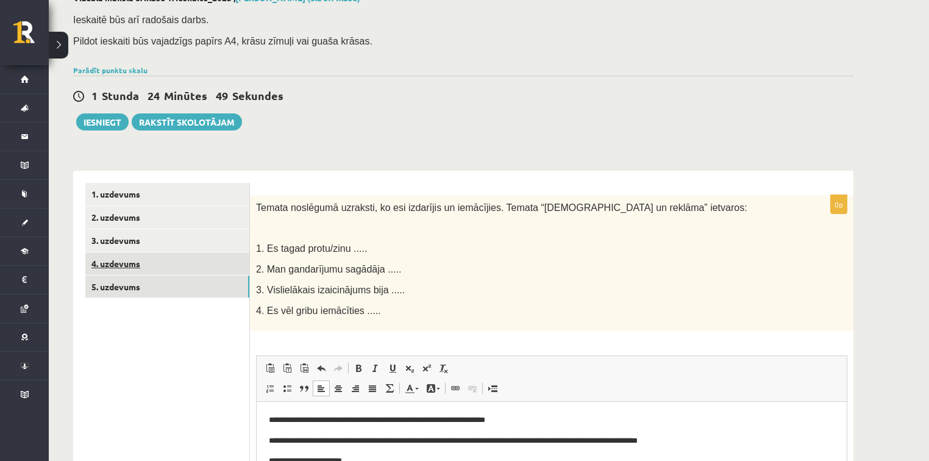
scroll to position [68, 0]
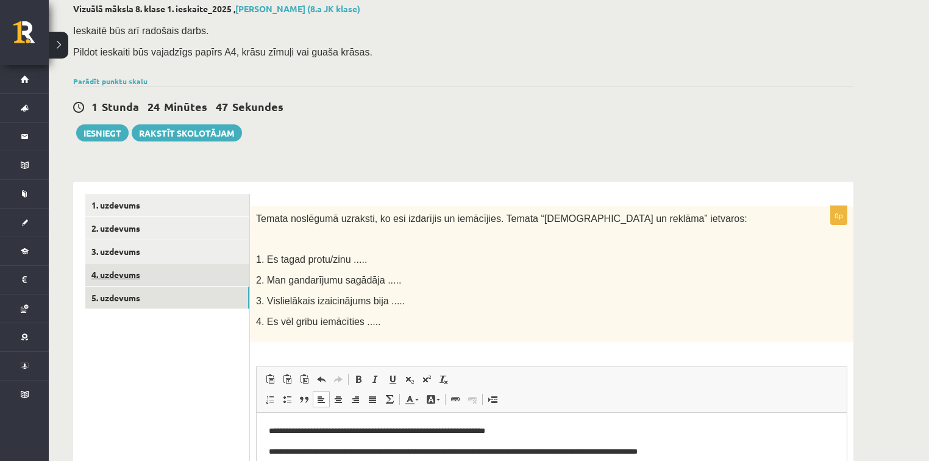
click at [137, 274] on link "4. uzdevums" at bounding box center [167, 274] width 164 height 23
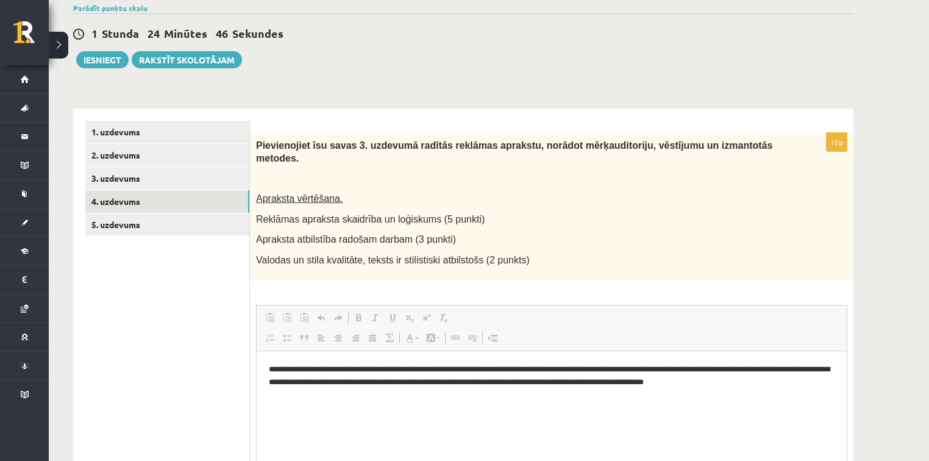
scroll to position [0, 0]
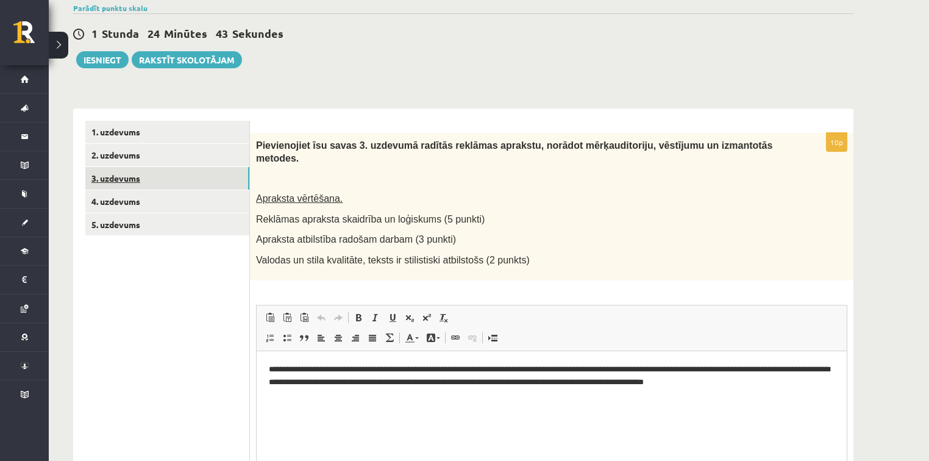
click at [126, 178] on link "3. uzdevums" at bounding box center [167, 178] width 164 height 23
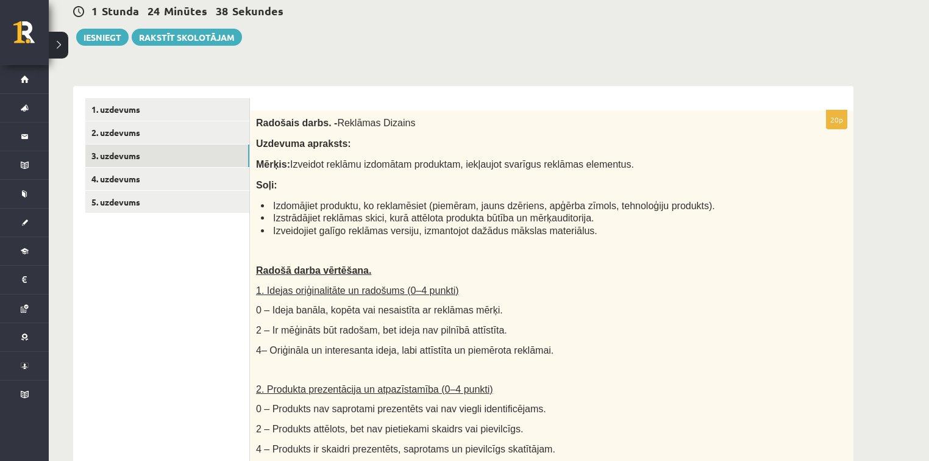
scroll to position [151, 0]
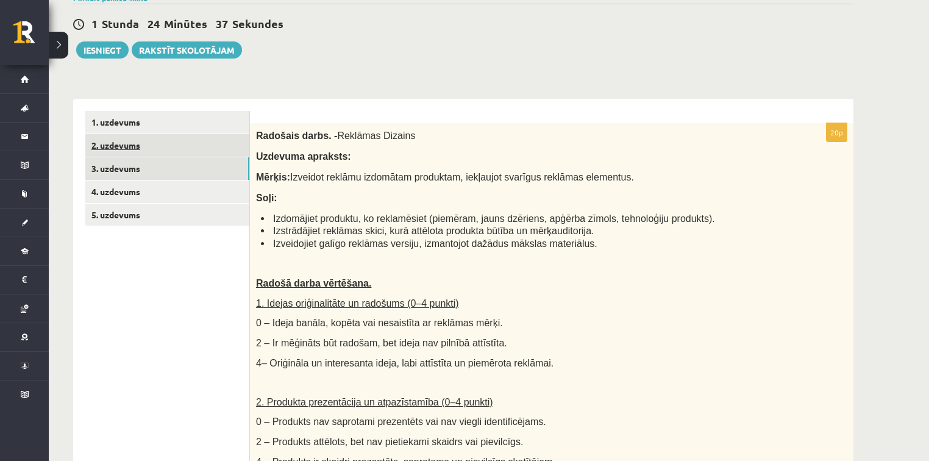
click at [112, 144] on link "2. uzdevums" at bounding box center [167, 145] width 164 height 23
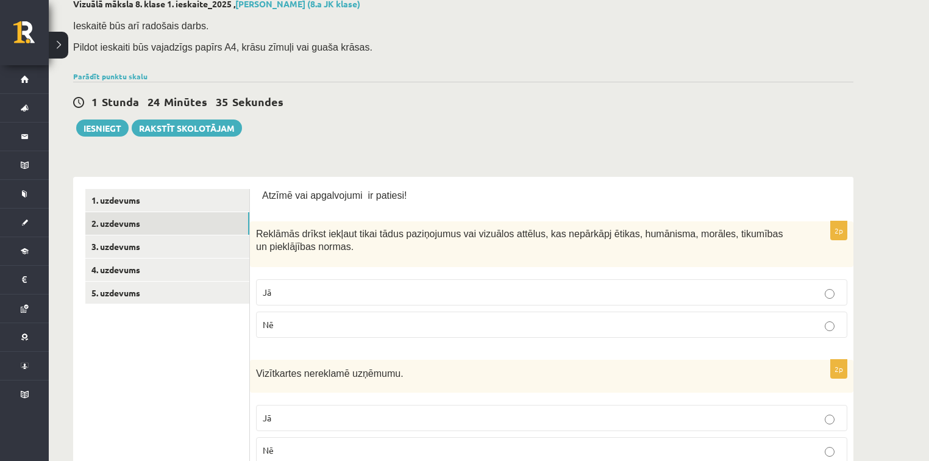
scroll to position [53, 0]
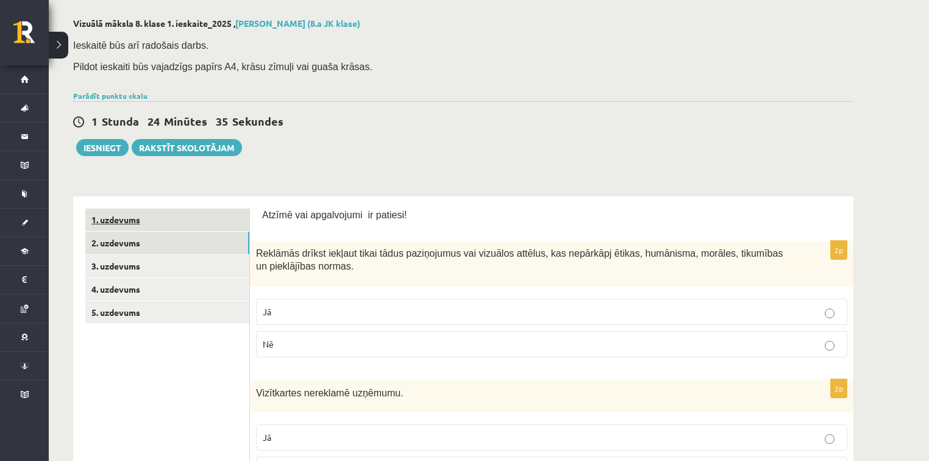
click at [105, 219] on link "1. uzdevums" at bounding box center [167, 219] width 164 height 23
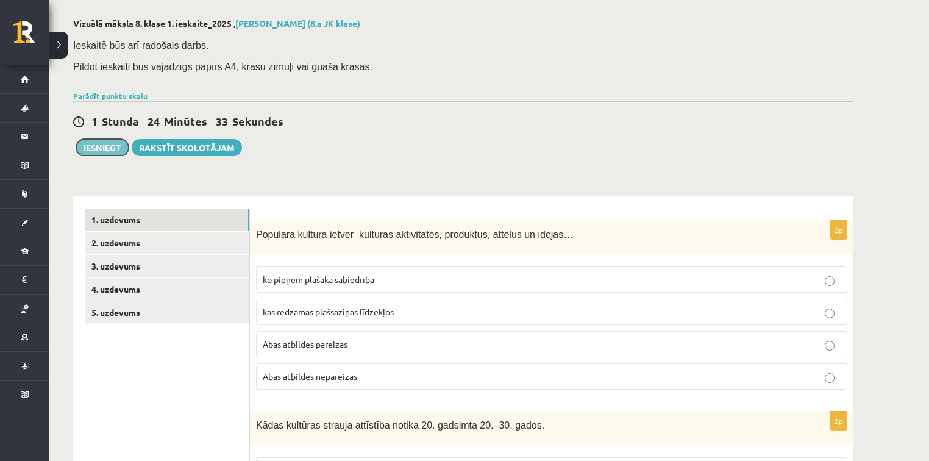
click at [88, 141] on button "Iesniegt" at bounding box center [102, 147] width 52 height 17
